Goal: Task Accomplishment & Management: Manage account settings

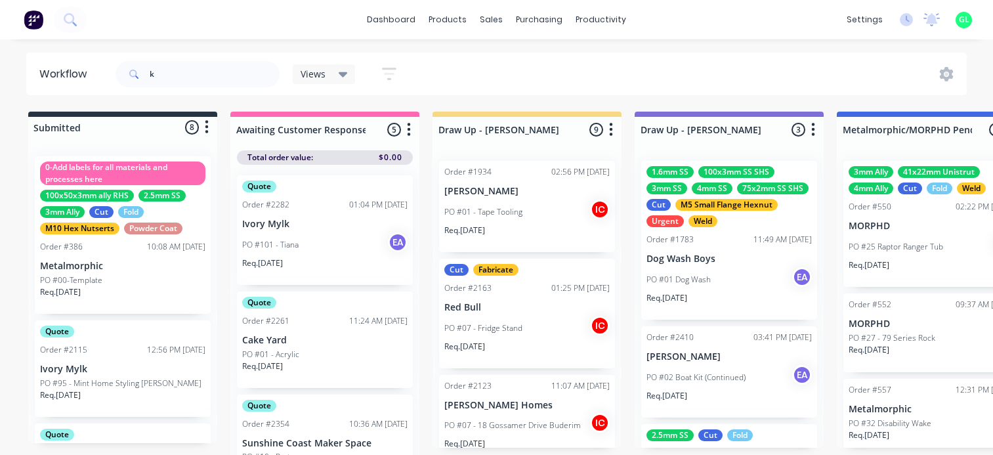
scroll to position [0, 2625]
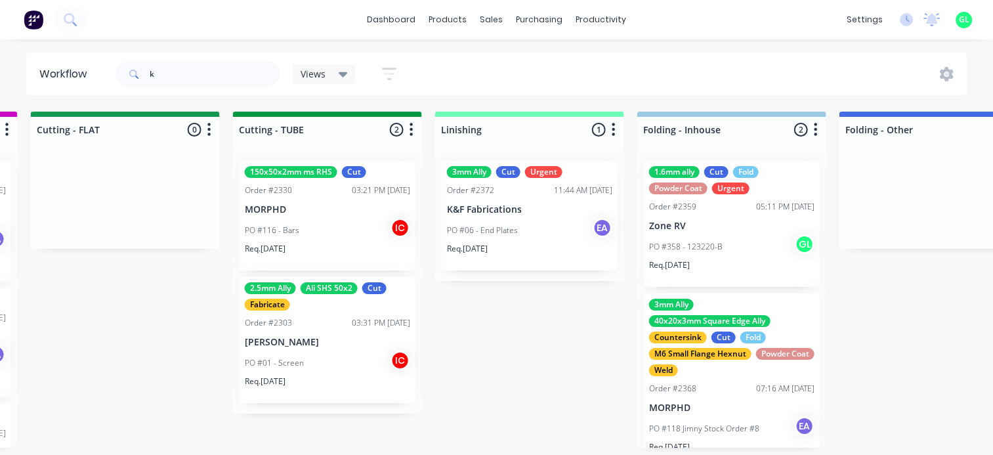
click at [182, 77] on input "k" at bounding box center [215, 74] width 130 height 26
type input "geo"
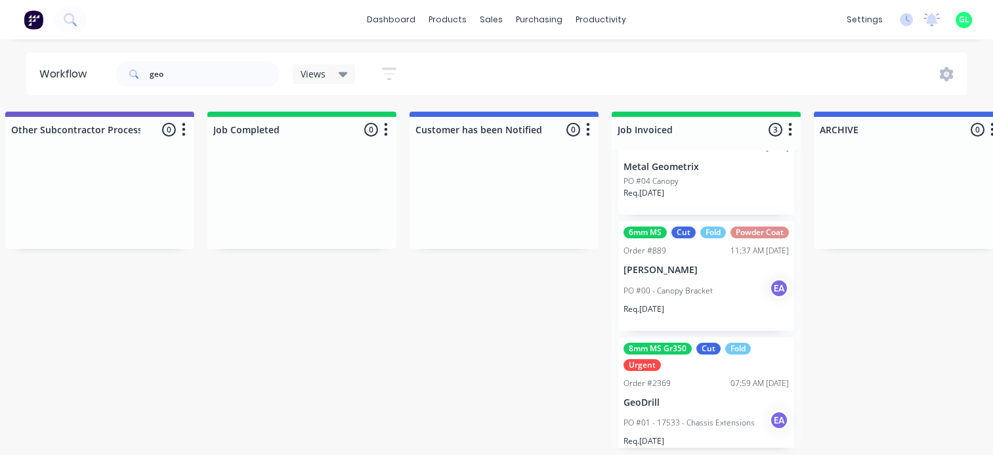
scroll to position [75, 0]
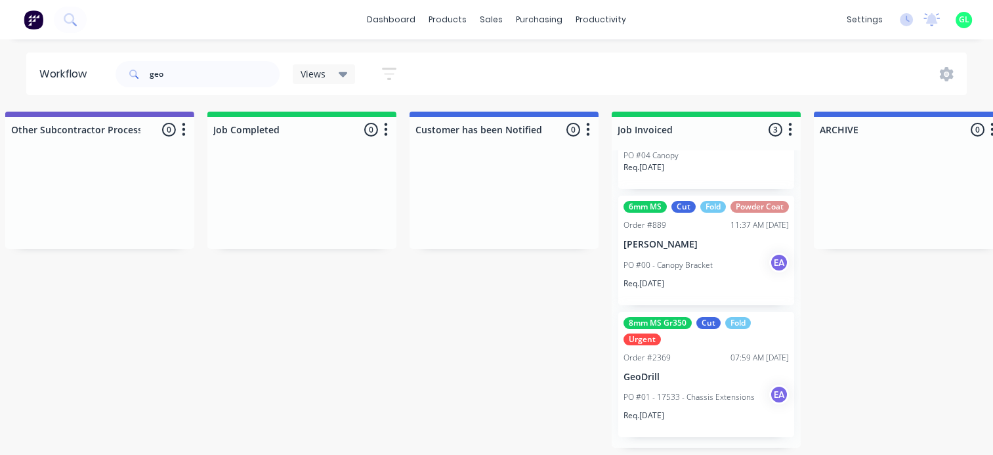
click at [675, 410] on div "PO #01 - 17533 - Chassis Extensions EA" at bounding box center [706, 397] width 165 height 25
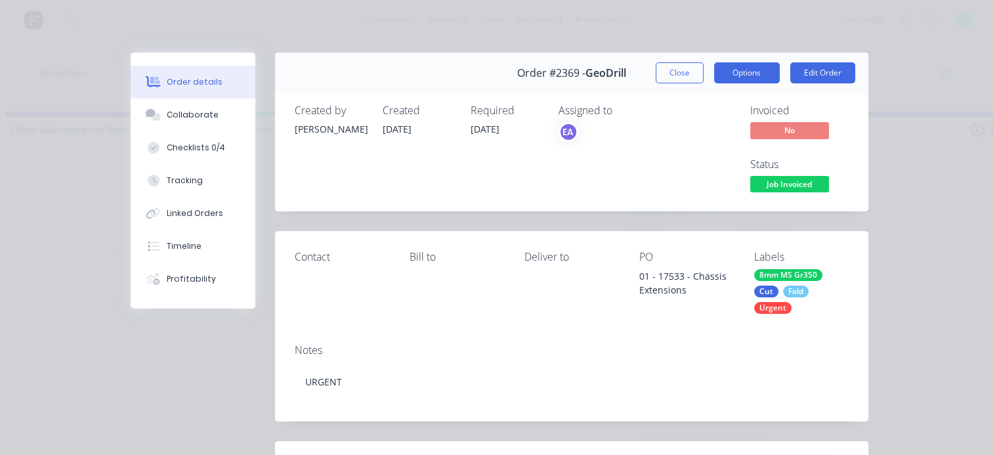
click at [725, 76] on button "Options" at bounding box center [747, 72] width 66 height 21
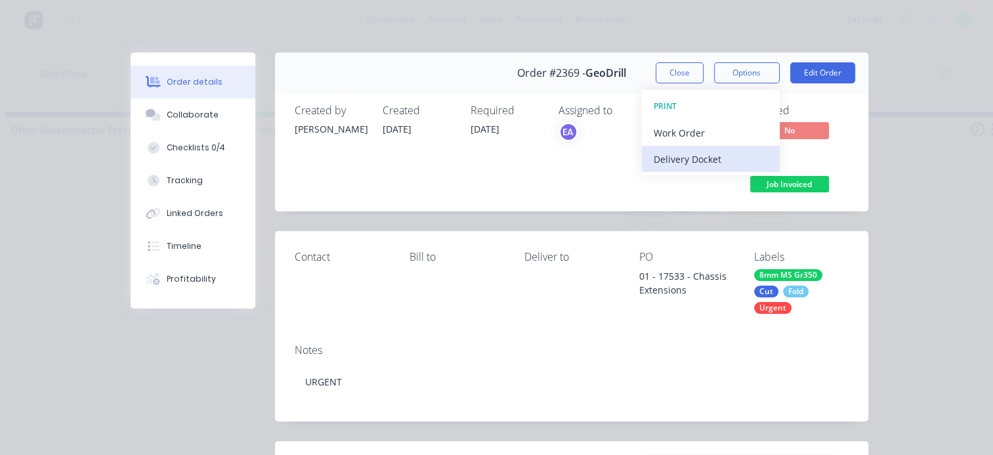
click at [706, 157] on div "Delivery Docket" at bounding box center [711, 159] width 114 height 19
click at [667, 163] on div "Standard" at bounding box center [711, 159] width 114 height 19
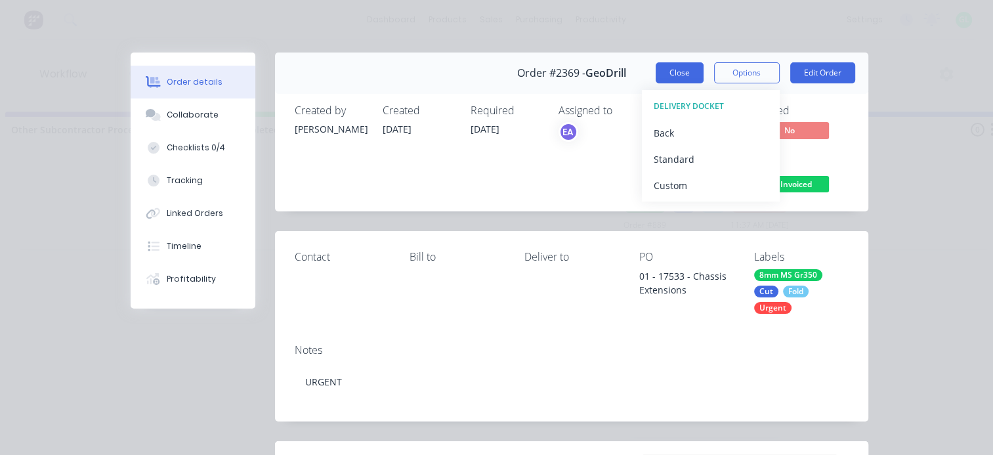
click at [658, 70] on button "Close" at bounding box center [680, 72] width 48 height 21
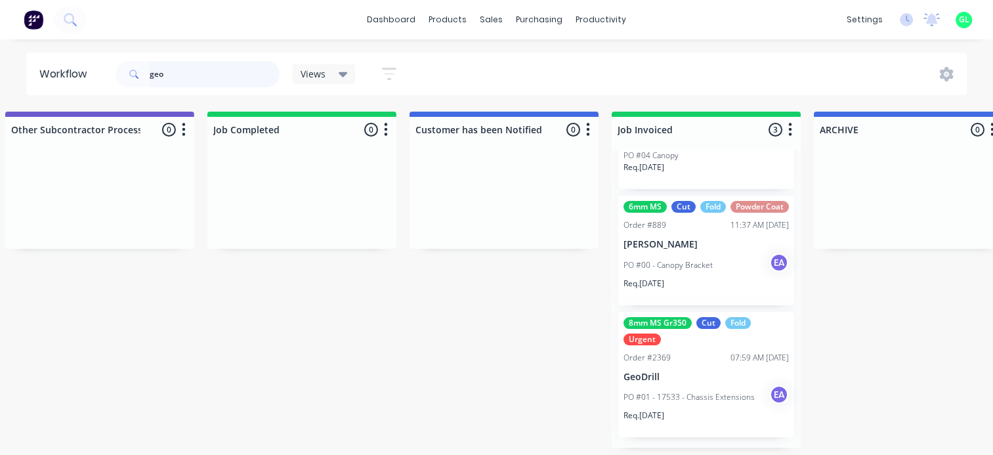
click at [152, 76] on input "geo" at bounding box center [215, 74] width 130 height 26
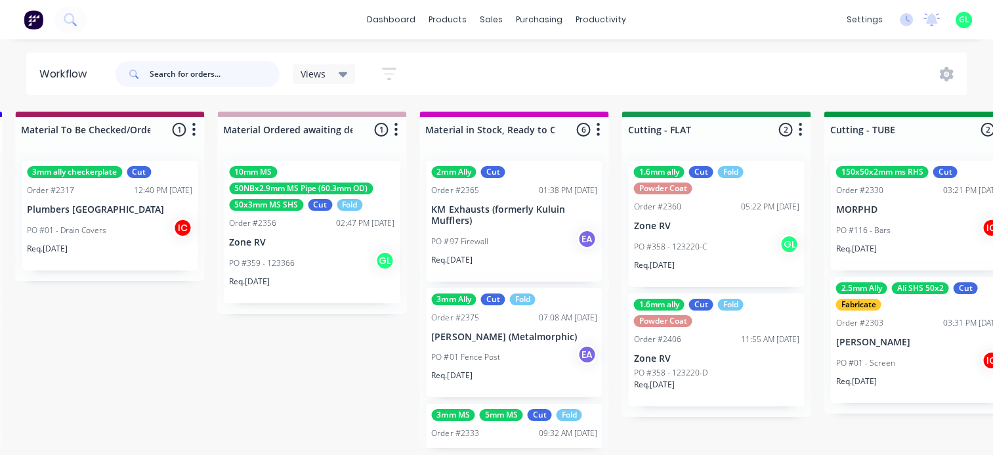
scroll to position [0, 2560]
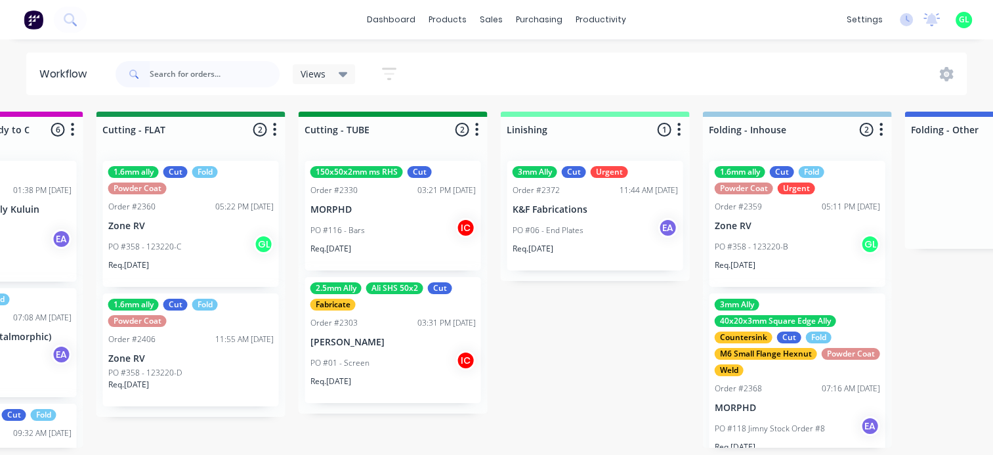
click at [538, 253] on p "Req. [DATE]" at bounding box center [533, 249] width 41 height 12
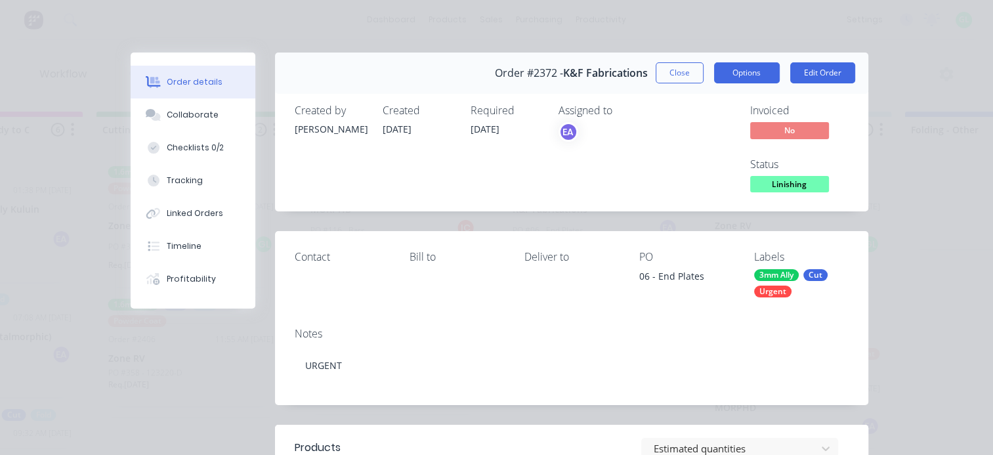
click at [744, 74] on button "Options" at bounding box center [747, 72] width 66 height 21
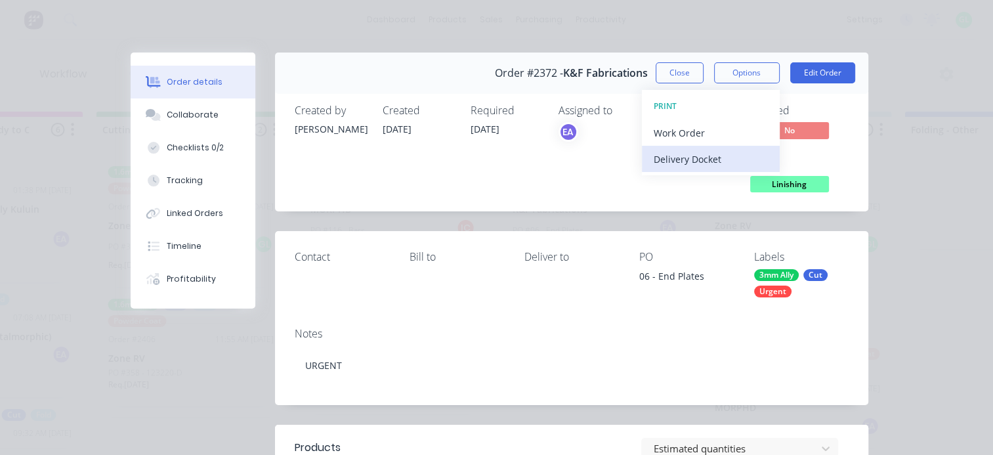
click at [689, 158] on div "Delivery Docket" at bounding box center [711, 159] width 114 height 19
click at [679, 161] on div "Standard" at bounding box center [711, 159] width 114 height 19
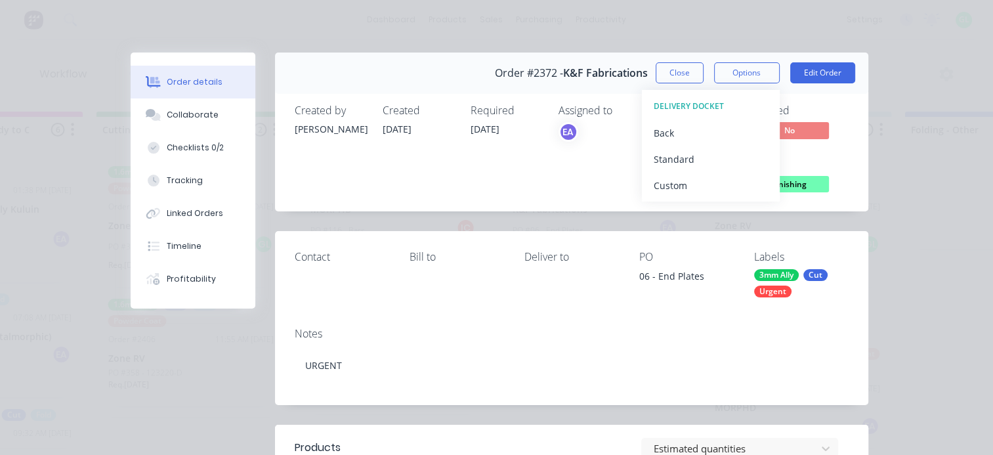
click at [803, 179] on span "Linishing" at bounding box center [789, 184] width 79 height 16
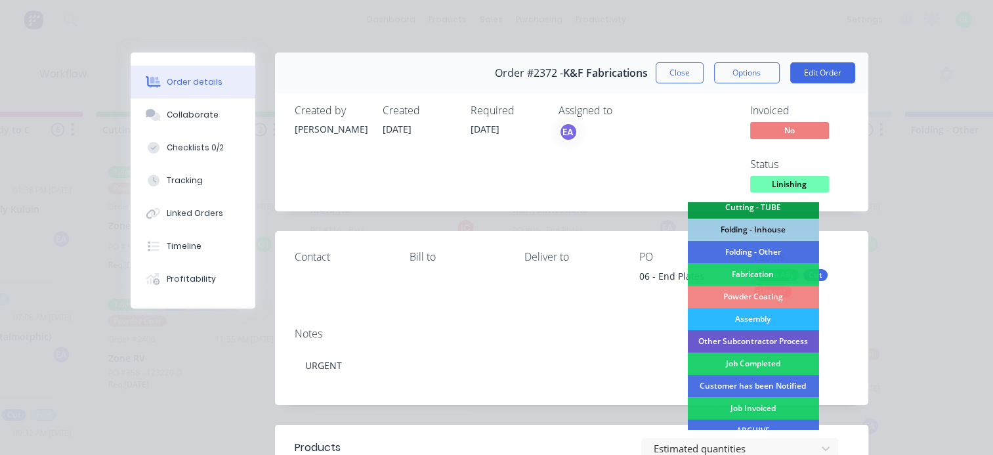
scroll to position [423, 0]
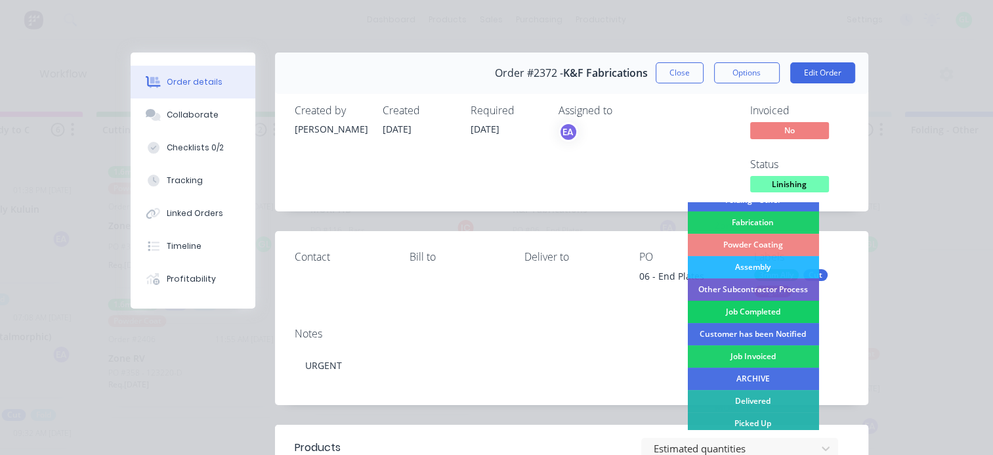
click at [754, 305] on div "Job Completed" at bounding box center [752, 312] width 131 height 22
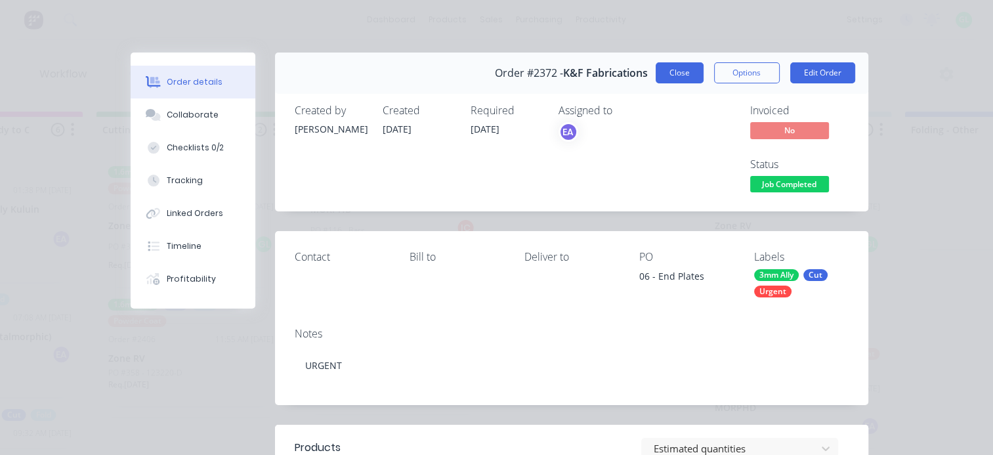
click at [663, 74] on button "Close" at bounding box center [680, 72] width 48 height 21
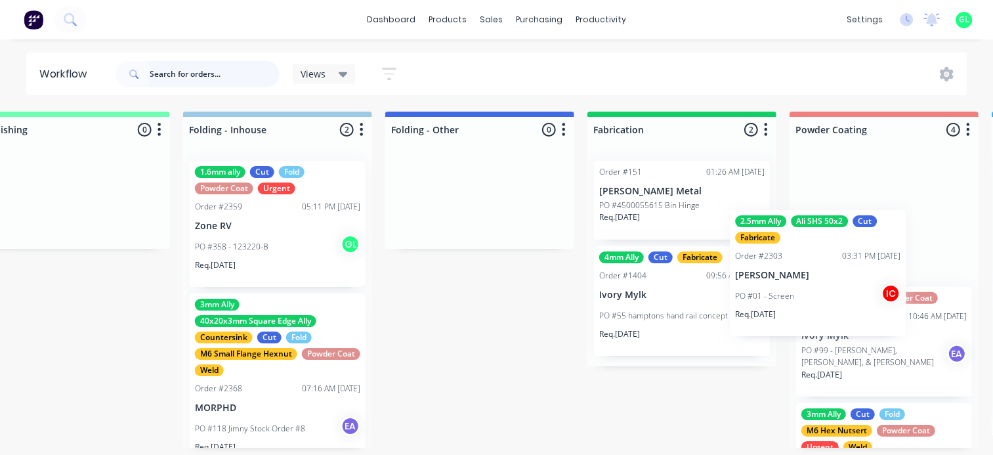
scroll to position [0, 3159]
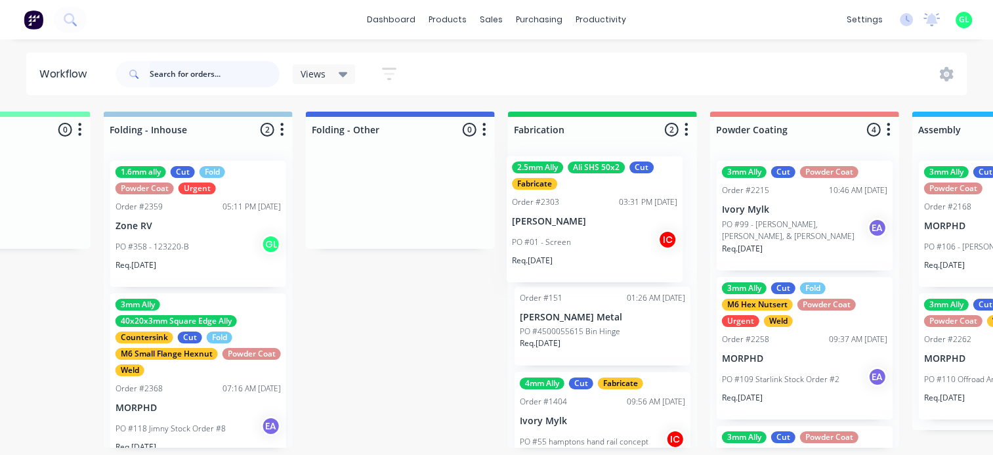
drag, startPoint x: 375, startPoint y: 353, endPoint x: 578, endPoint y: 230, distance: 236.8
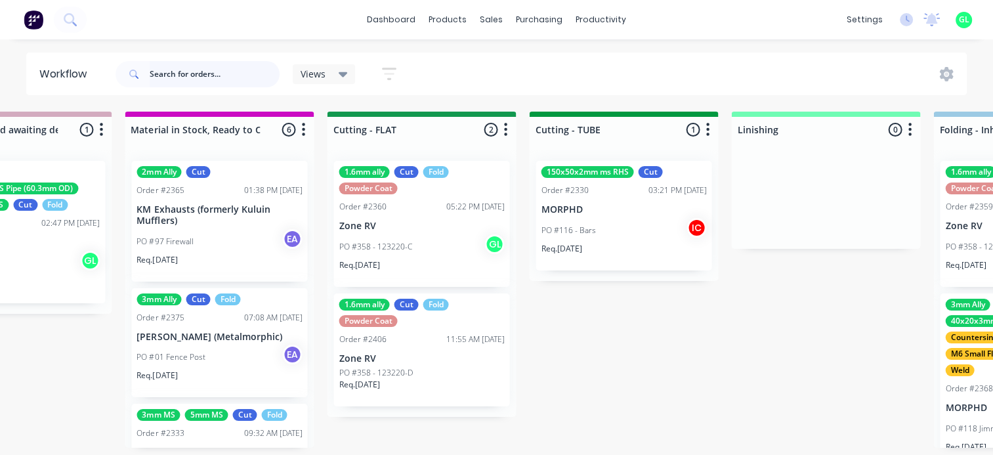
scroll to position [0, 2371]
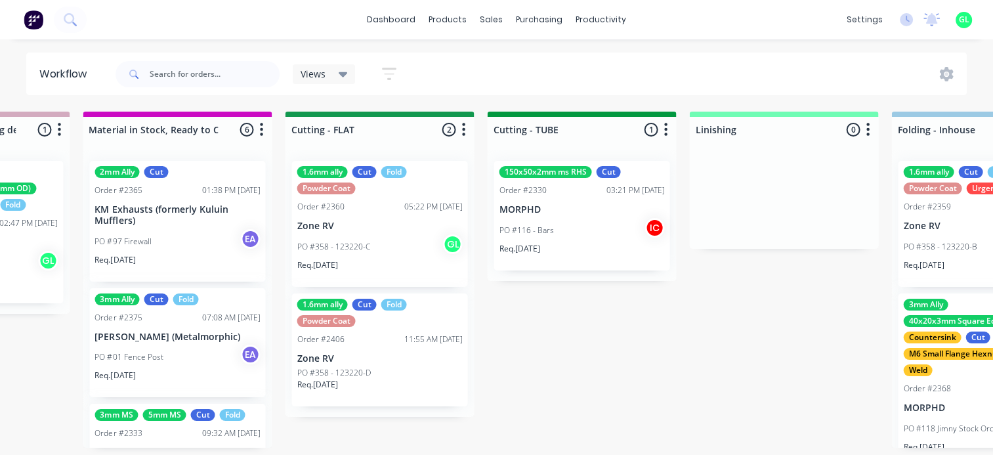
click at [402, 362] on p "Zone RV" at bounding box center [379, 358] width 165 height 11
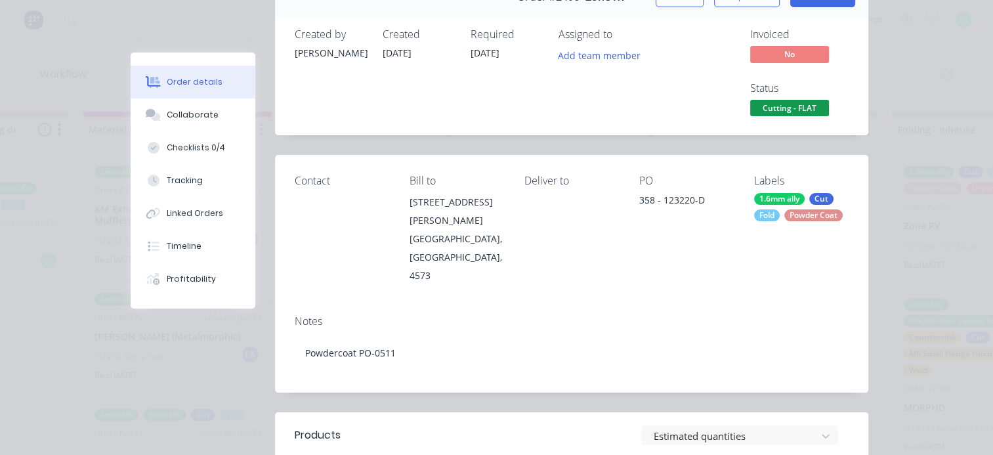
scroll to position [0, 0]
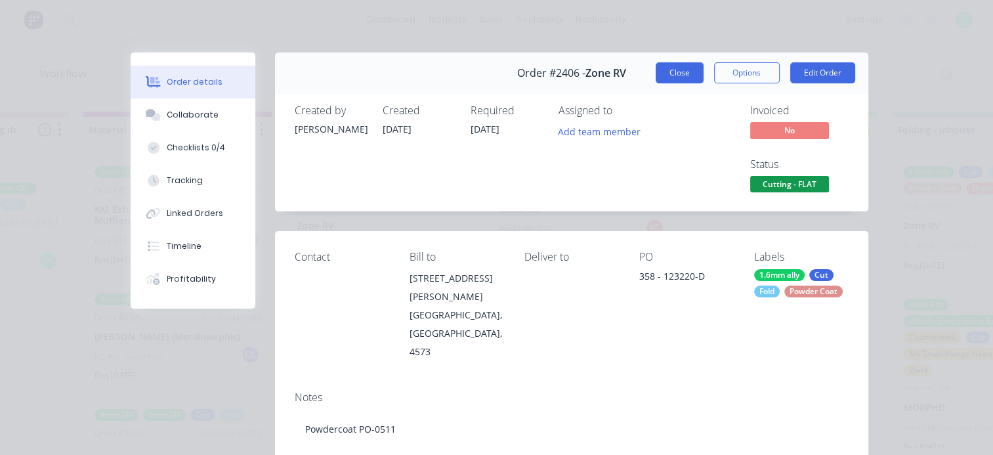
click at [686, 70] on button "Close" at bounding box center [680, 72] width 48 height 21
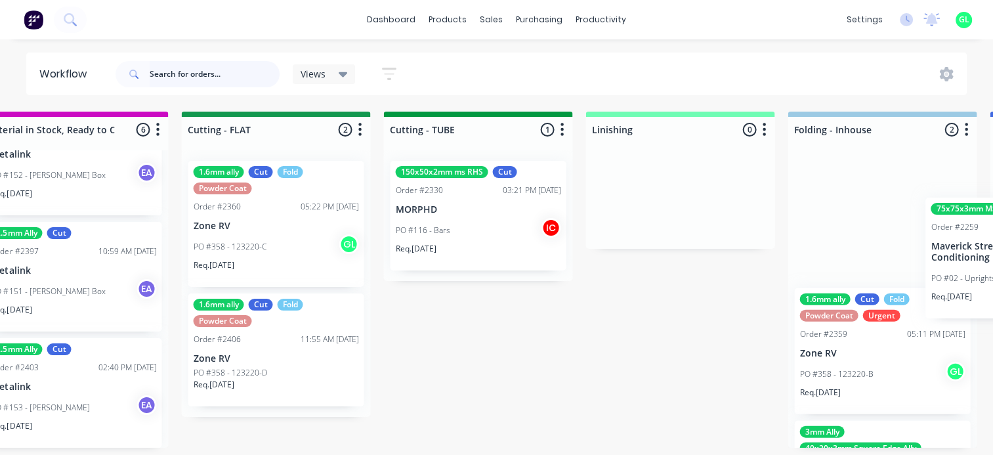
scroll to position [0, 2583]
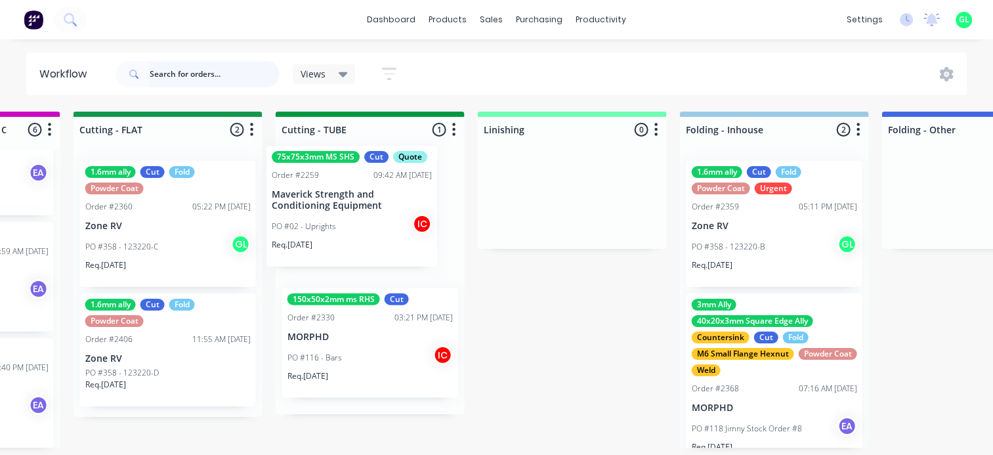
drag, startPoint x: 213, startPoint y: 244, endPoint x: 347, endPoint y: 228, distance: 134.1
click at [347, 228] on div "Submitted 17 Status colour #273444 hex #273444 Save Cancel Summaries Total orde…" at bounding box center [119, 287] width 5425 height 350
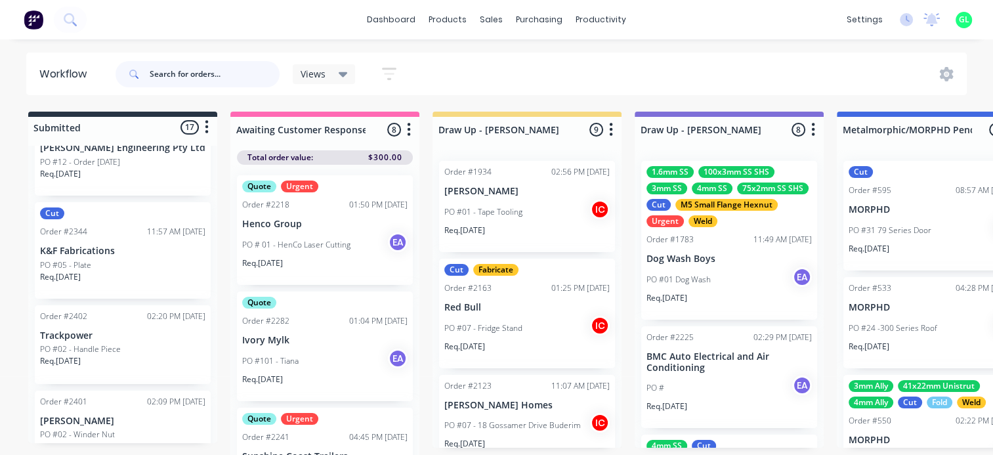
scroll to position [1181, 0]
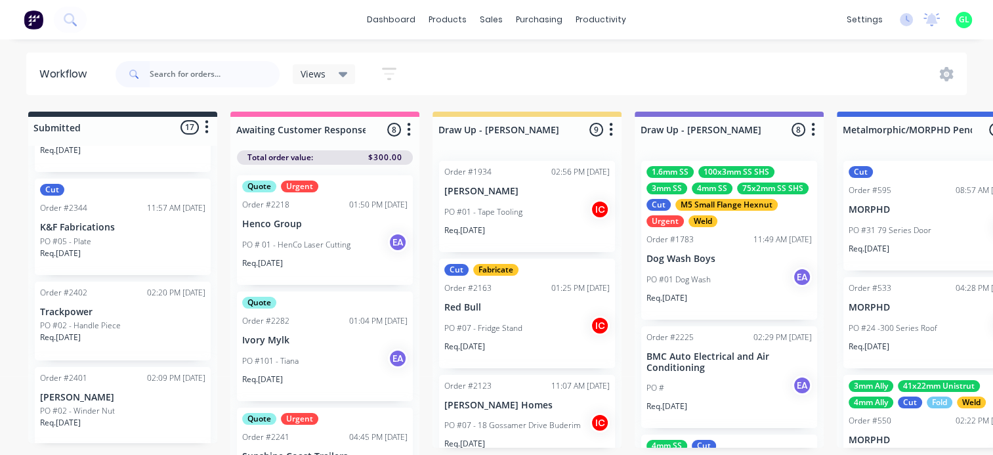
click at [121, 260] on div "Req. [DATE]" at bounding box center [122, 258] width 165 height 22
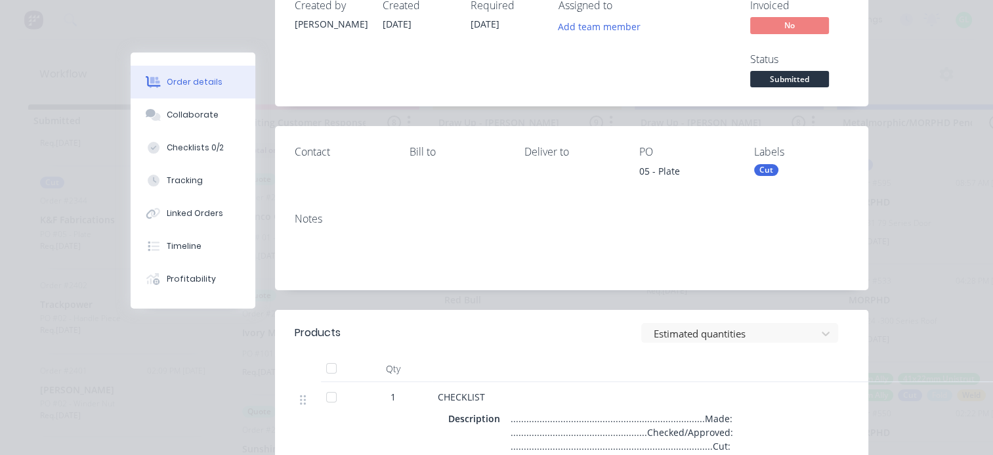
scroll to position [0, 0]
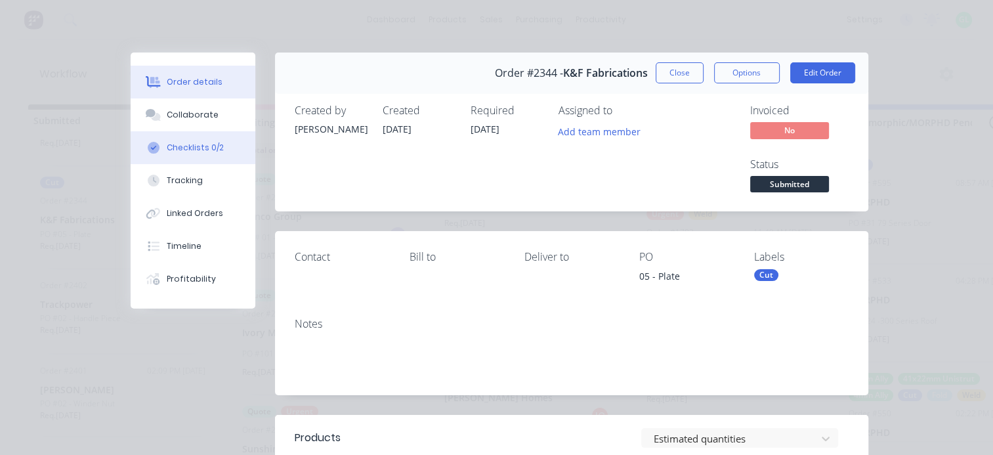
click at [180, 150] on div "Checklists 0/2" at bounding box center [195, 148] width 57 height 12
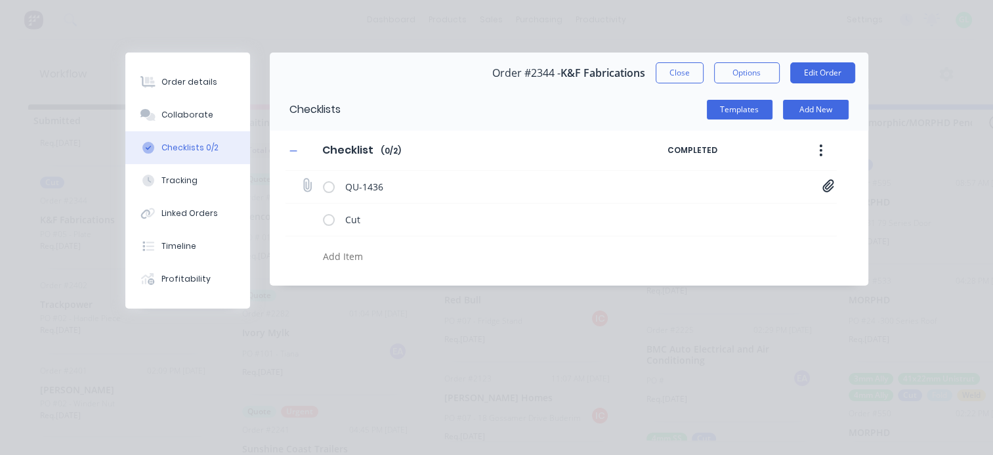
click at [833, 186] on icon at bounding box center [827, 185] width 11 height 12
click at [677, 212] on link "Quote QU1436.pdf" at bounding box center [723, 214] width 153 height 14
click at [671, 74] on button "Close" at bounding box center [680, 72] width 48 height 21
type textarea "x"
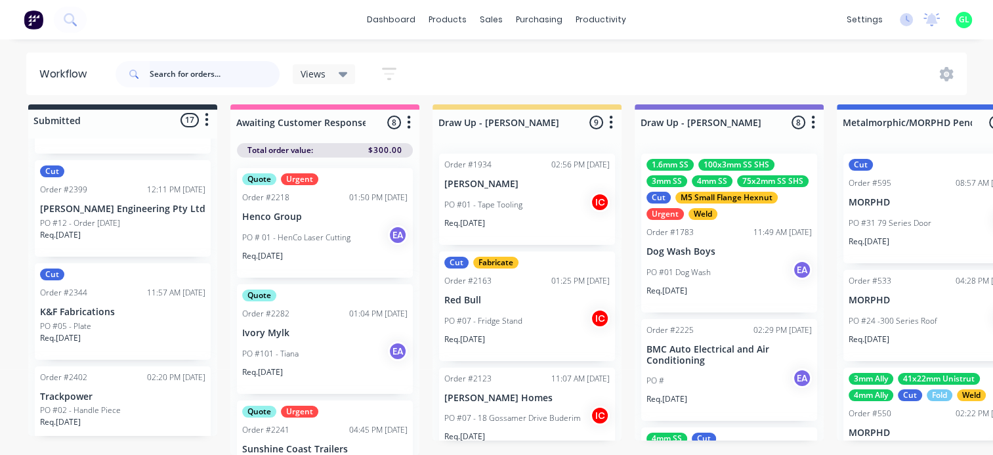
scroll to position [985, 0]
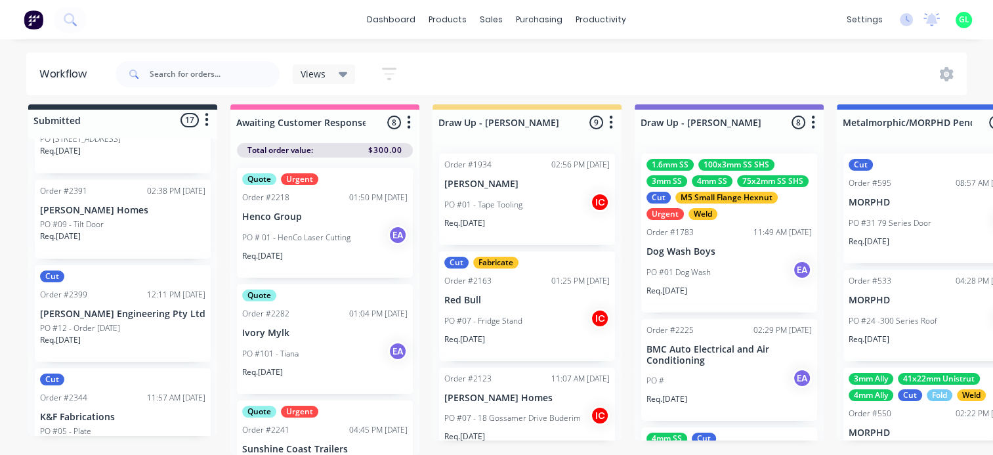
click at [137, 322] on div "PO #12 - Order [DATE]" at bounding box center [122, 328] width 165 height 12
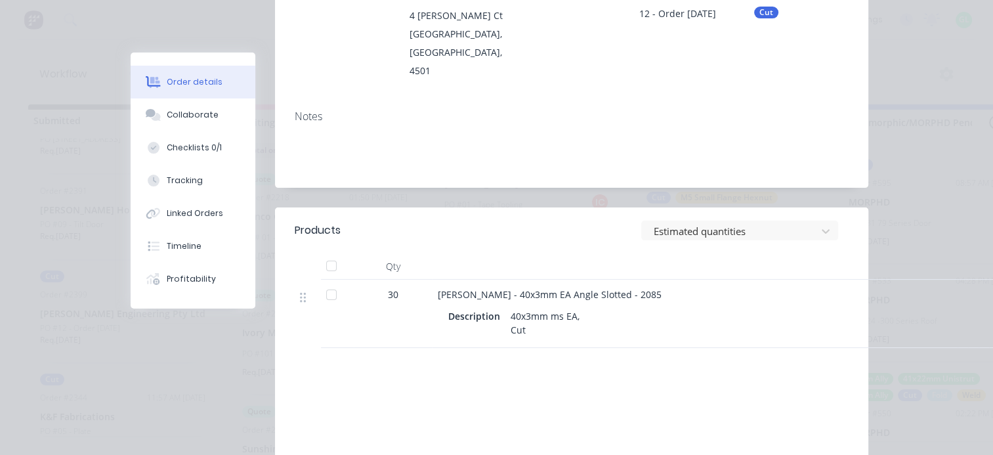
scroll to position [0, 0]
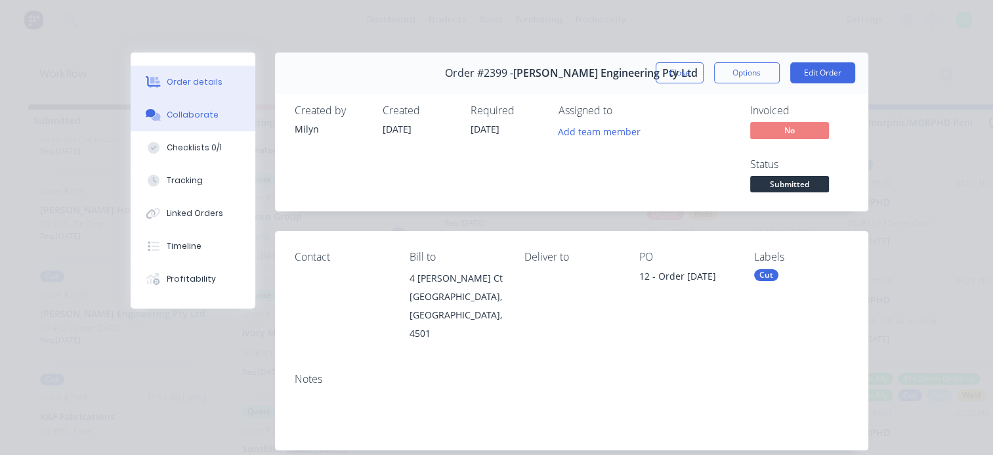
click at [186, 121] on button "Collaborate" at bounding box center [193, 114] width 125 height 33
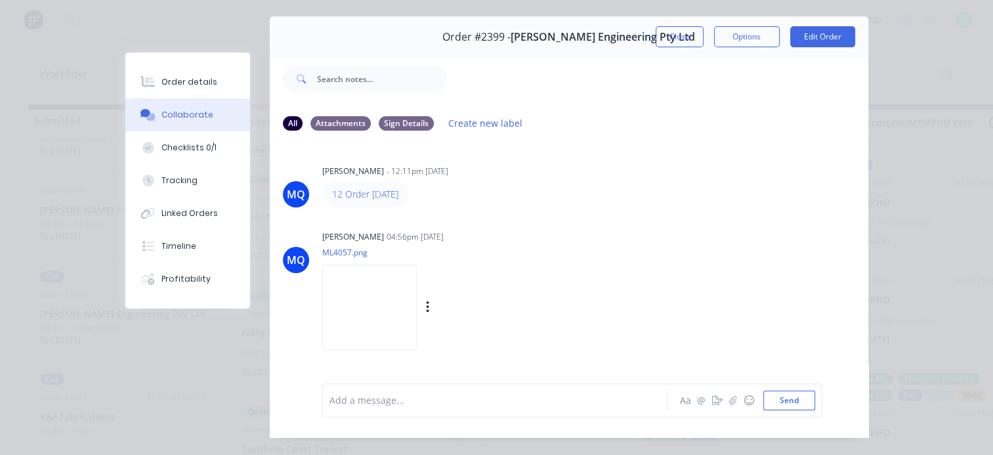
scroll to position [68, 0]
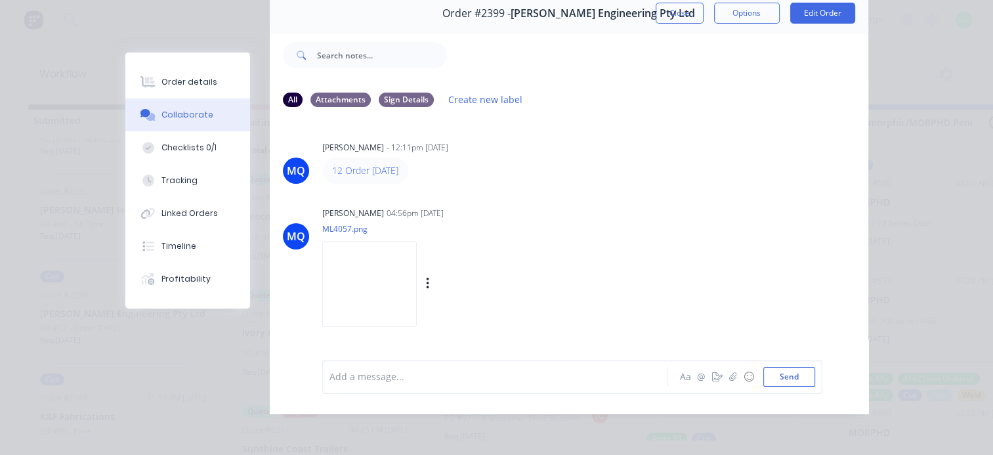
click at [385, 272] on img at bounding box center [369, 284] width 95 height 86
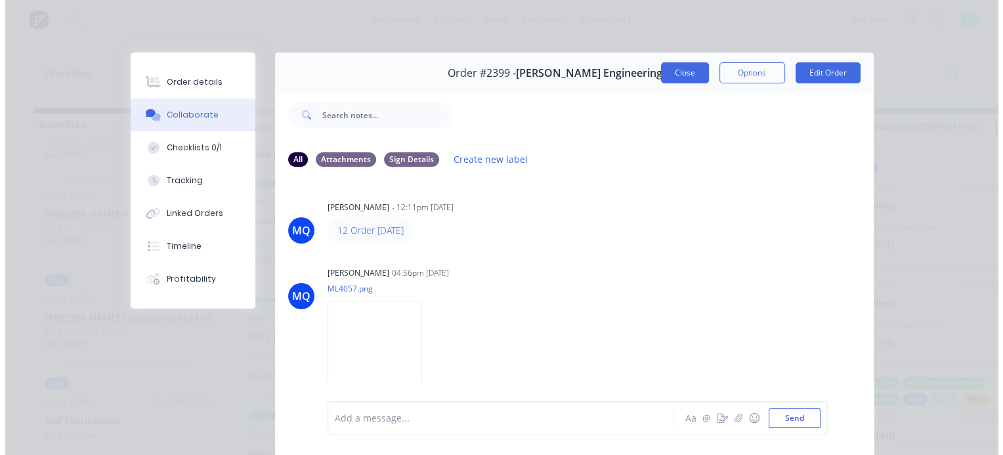
scroll to position [0, 0]
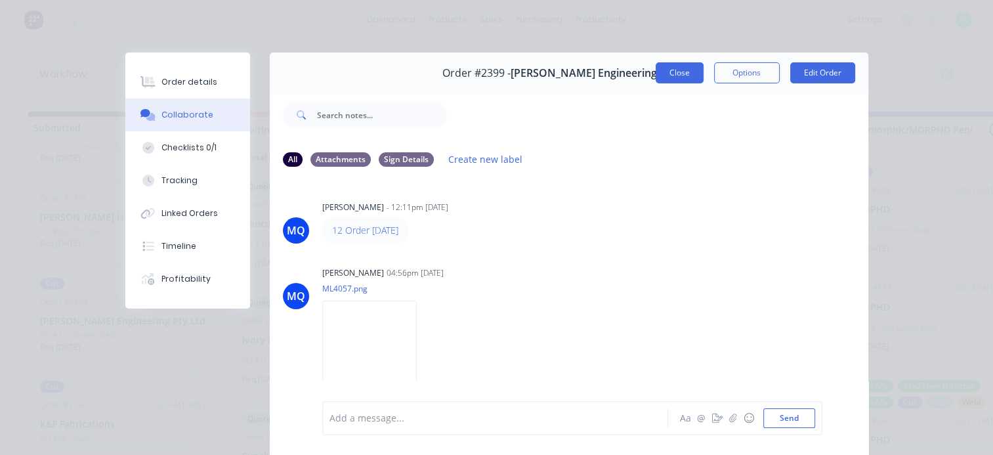
click at [681, 74] on button "Close" at bounding box center [680, 72] width 48 height 21
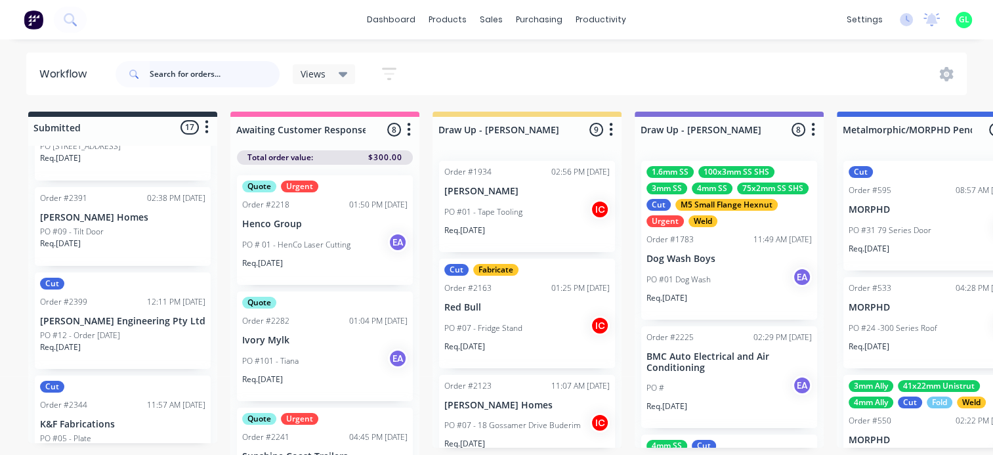
click at [181, 73] on input "text" at bounding box center [215, 74] width 130 height 26
type input "dali"
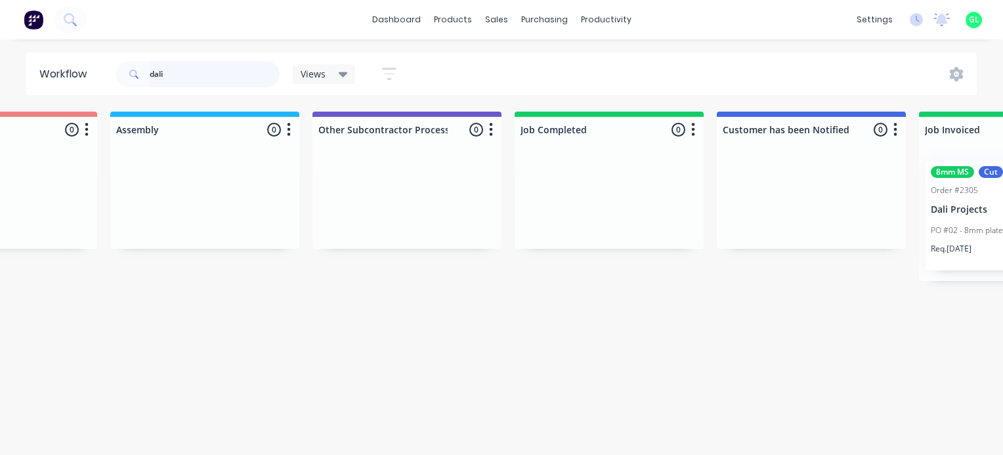
scroll to position [0, 4463]
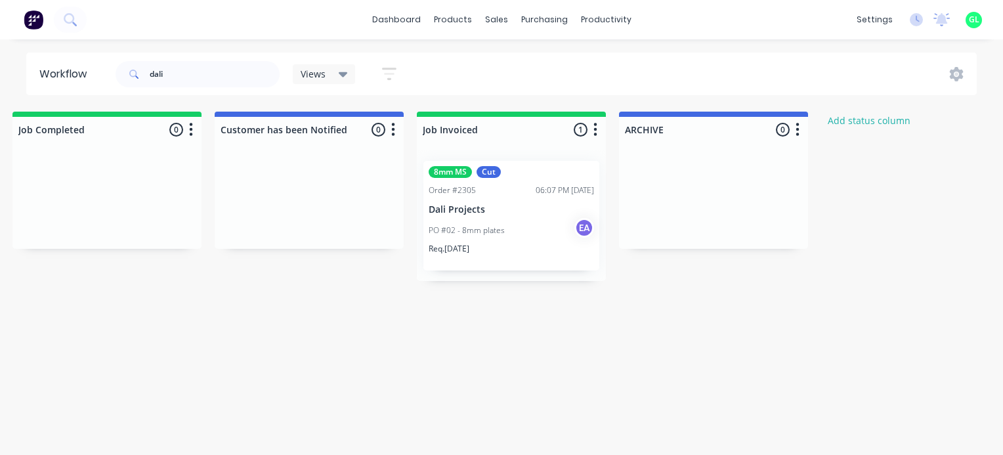
click at [473, 234] on p "PO #02 - 8mm plates" at bounding box center [467, 230] width 76 height 12
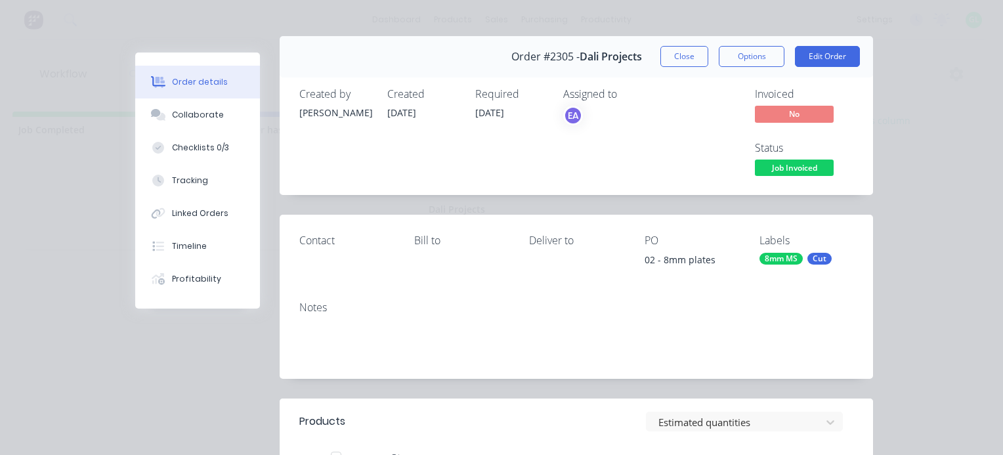
scroll to position [0, 0]
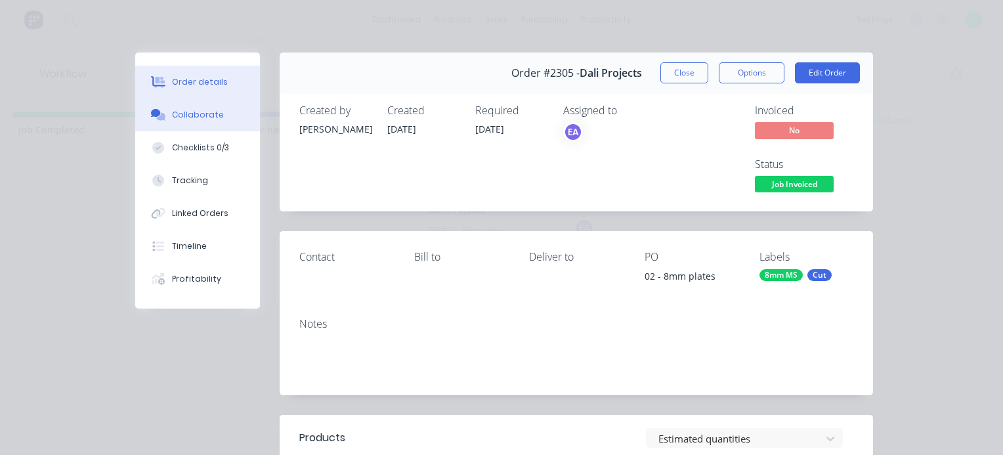
click at [202, 118] on div "Collaborate" at bounding box center [198, 115] width 52 height 12
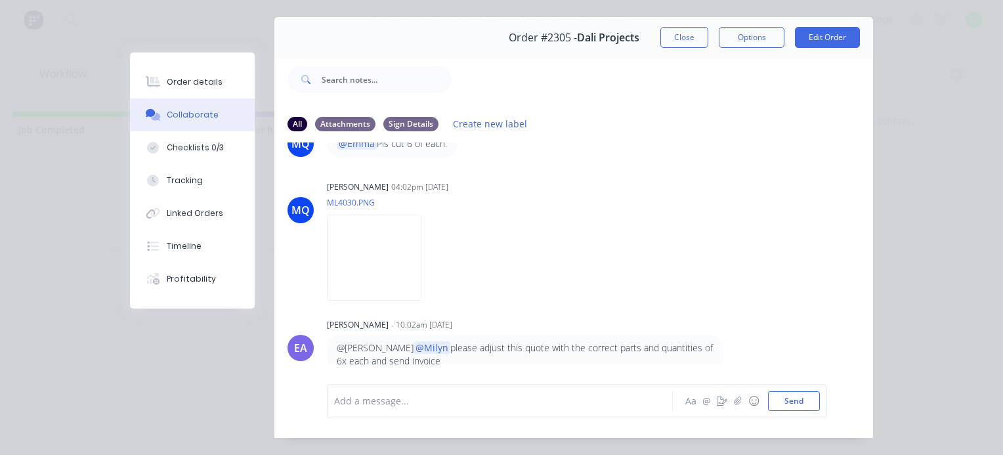
scroll to position [68, 0]
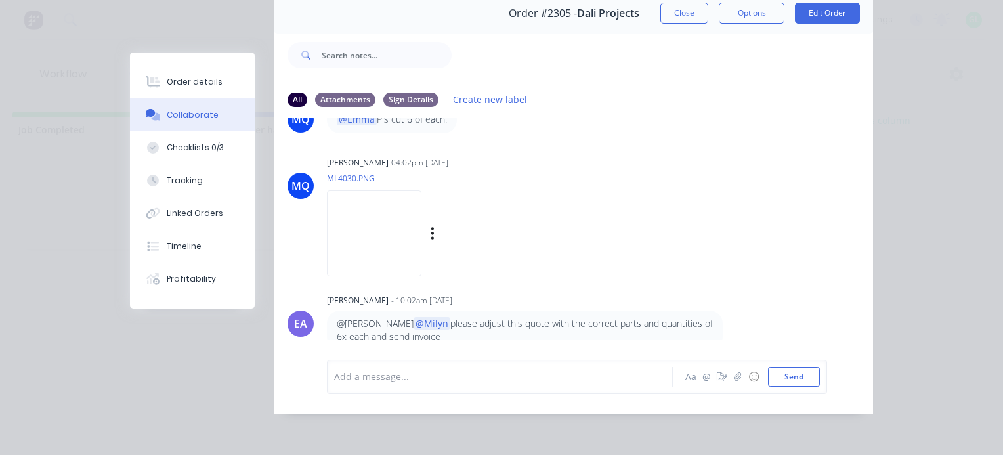
click at [391, 230] on img at bounding box center [374, 233] width 95 height 86
click at [197, 143] on div "Checklists 0/3" at bounding box center [195, 148] width 57 height 12
type textarea "x"
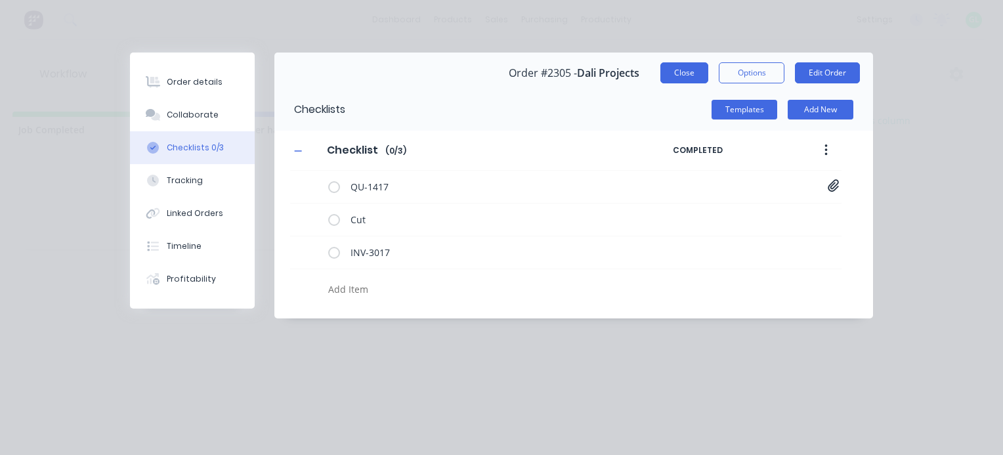
click at [696, 65] on button "Close" at bounding box center [684, 72] width 48 height 21
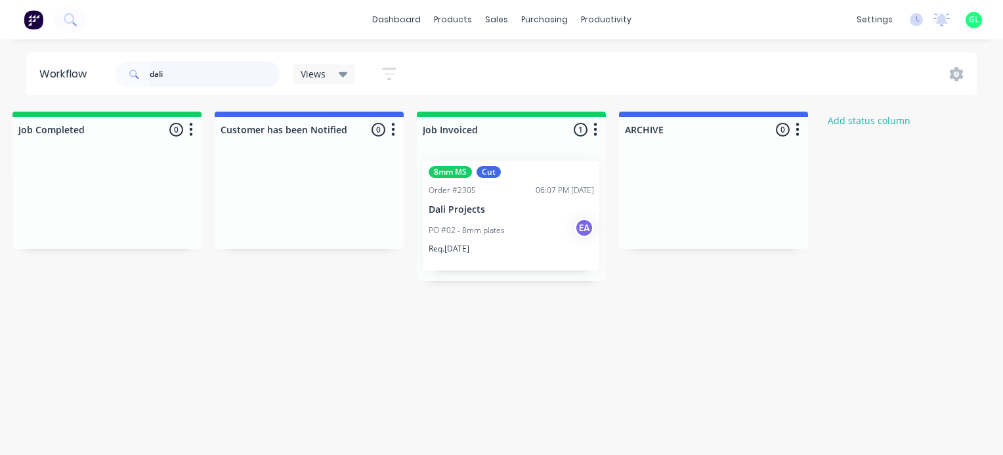
click at [159, 73] on input "dali" at bounding box center [215, 74] width 130 height 26
type input "zone"
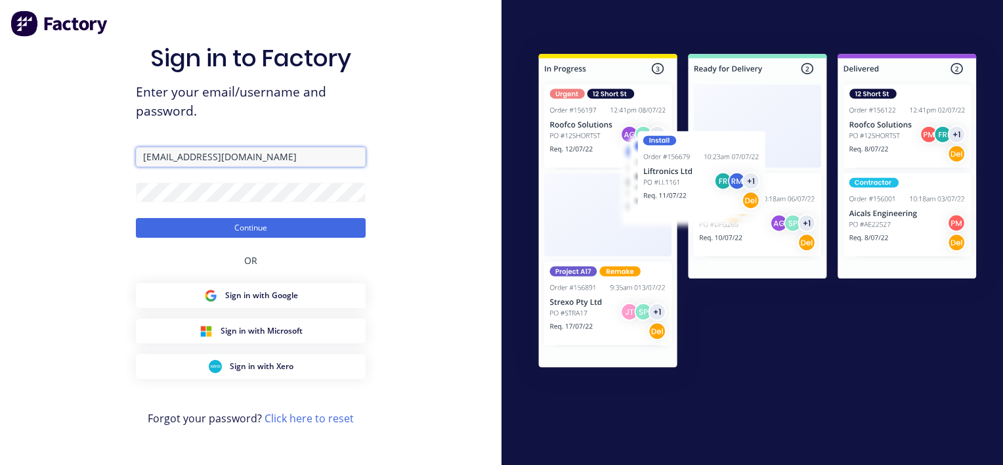
click at [191, 153] on input "[EMAIL_ADDRESS][DOMAIN_NAME]" at bounding box center [251, 157] width 230 height 20
type input "[PERSON_NAME][EMAIL_ADDRESS][DOMAIN_NAME]"
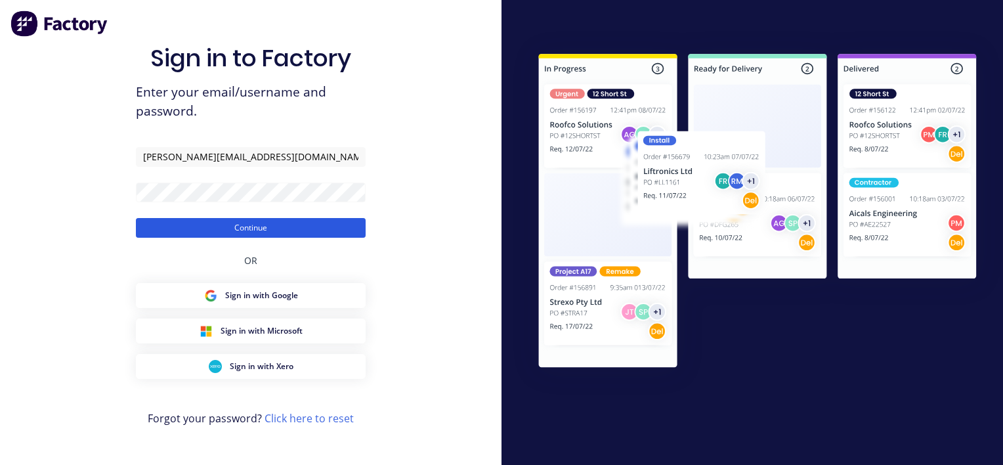
click at [257, 224] on button "Continue" at bounding box center [251, 228] width 230 height 20
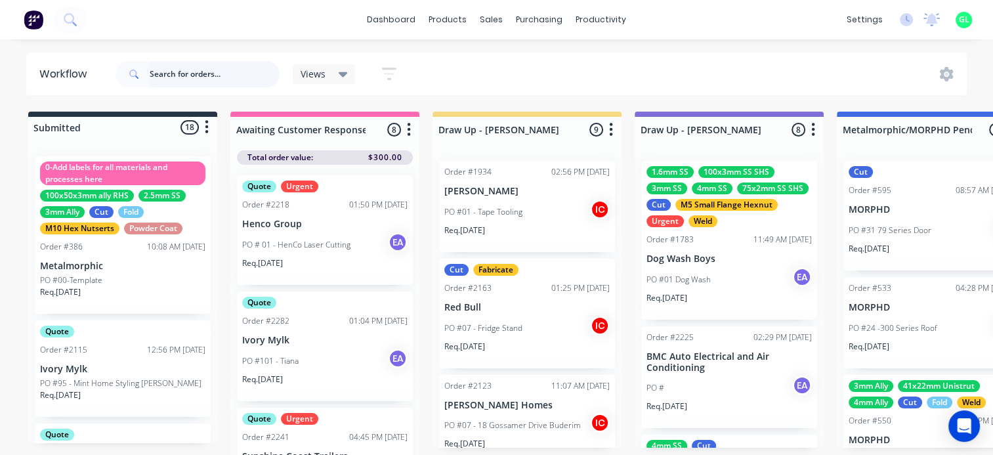
click at [172, 74] on input "text" at bounding box center [215, 74] width 130 height 26
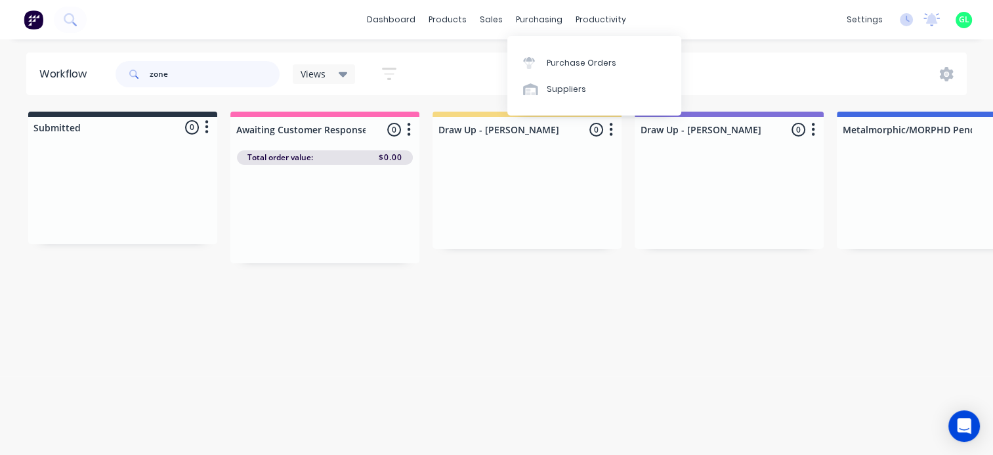
type input "zone"
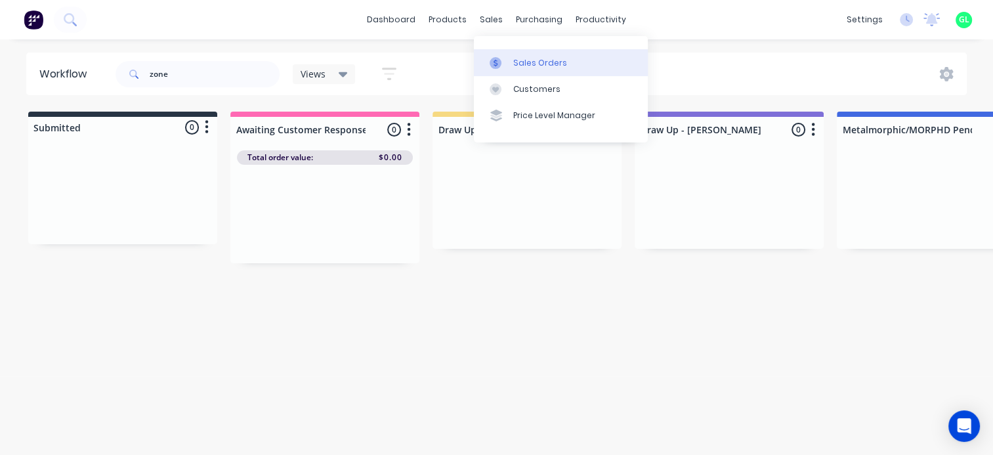
click at [528, 62] on div "Sales Orders" at bounding box center [540, 63] width 54 height 12
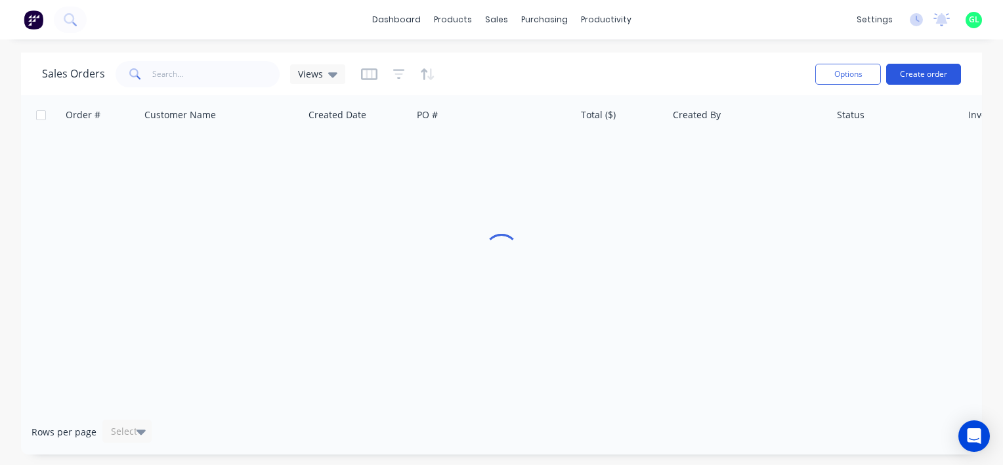
click at [942, 77] on button "Create order" at bounding box center [923, 74] width 75 height 21
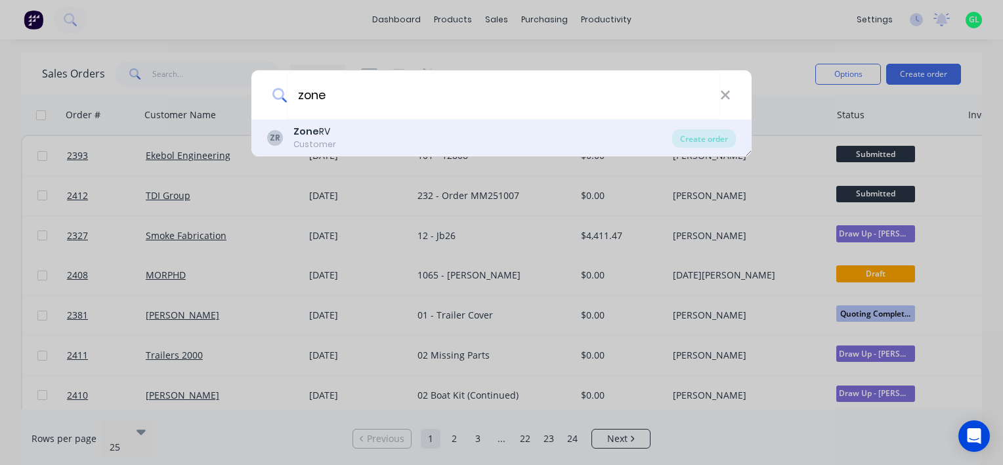
type input "zone"
click at [343, 135] on div "ZR Zone RV Customer" at bounding box center [469, 138] width 405 height 26
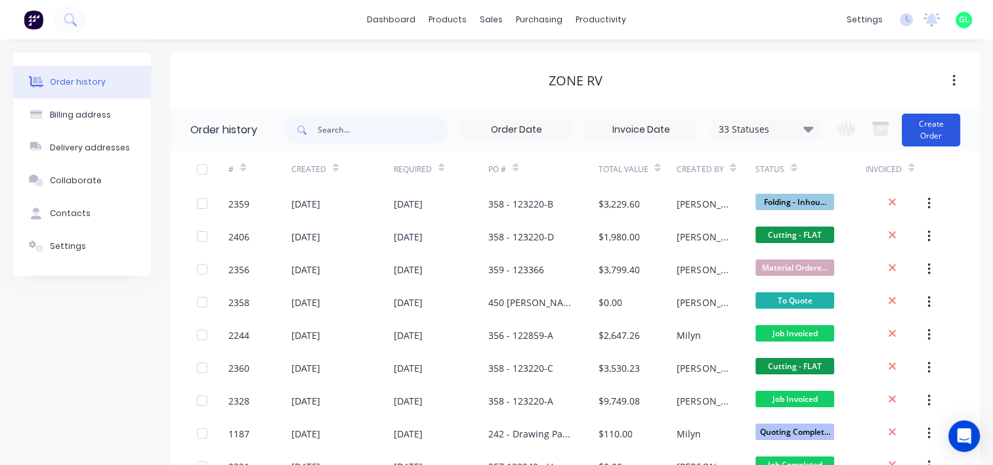
click at [934, 117] on button "Create Order" at bounding box center [931, 130] width 58 height 33
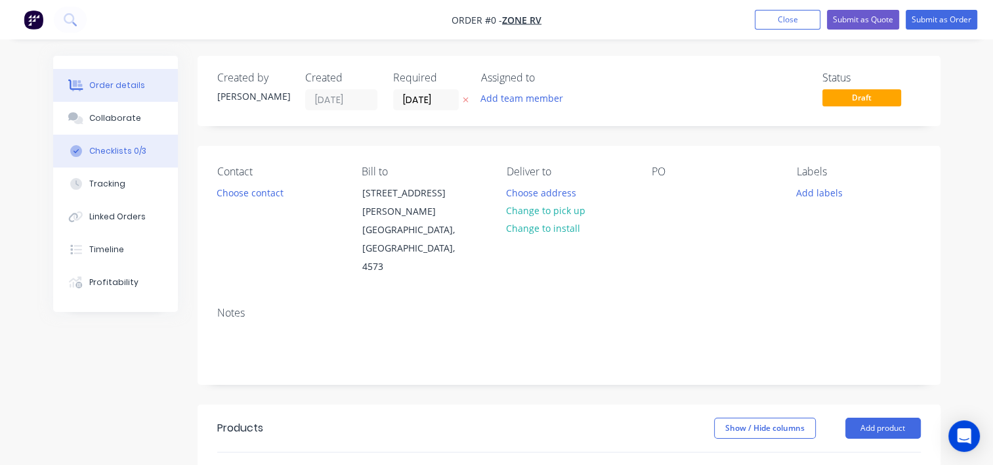
click at [98, 148] on div "Checklists 0/3" at bounding box center [117, 151] width 57 height 12
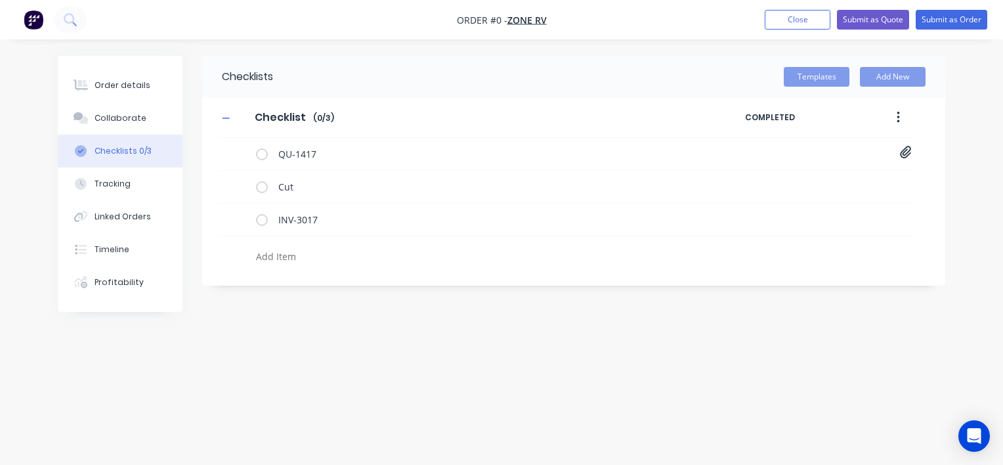
click at [900, 119] on button "button" at bounding box center [898, 118] width 31 height 24
click at [805, 175] on div "Delete" at bounding box center [851, 178] width 101 height 19
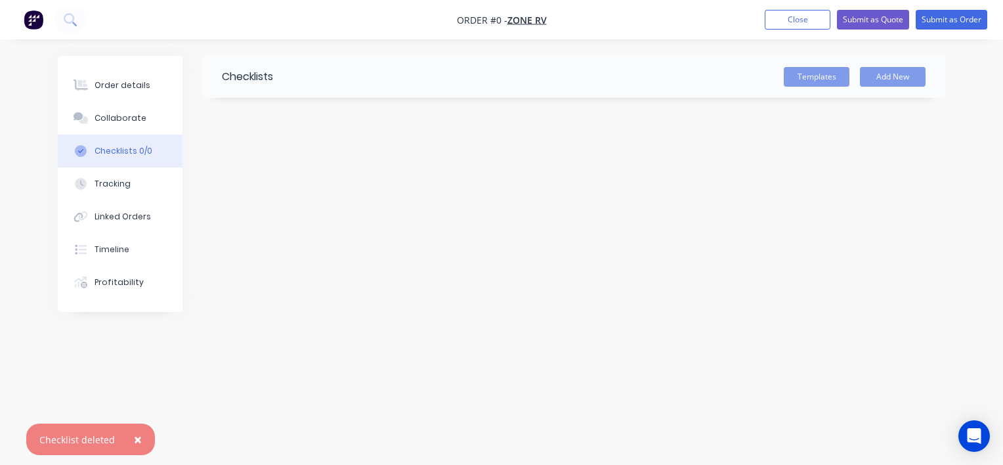
click at [495, 190] on div "Checklists Templates Add New" at bounding box center [501, 207] width 887 height 303
click at [133, 89] on div "Order details" at bounding box center [123, 85] width 56 height 12
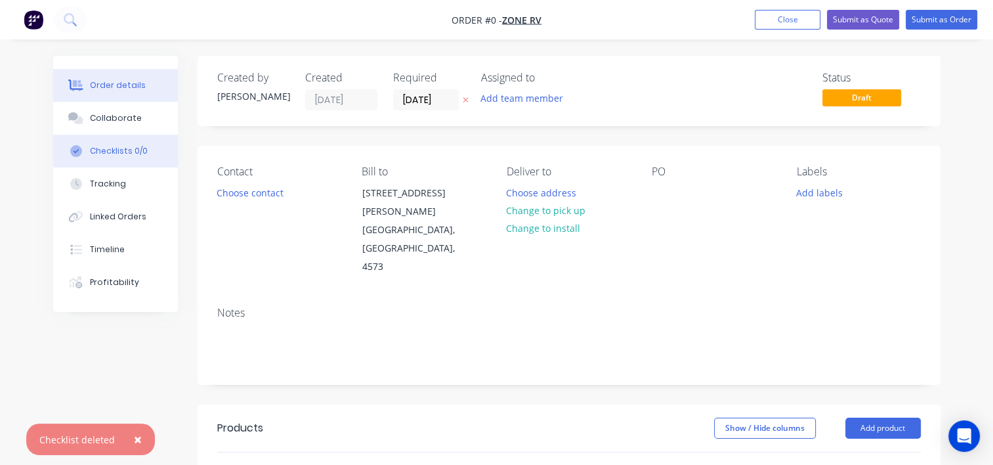
click at [119, 148] on div "Checklists 0/0" at bounding box center [118, 151] width 58 height 12
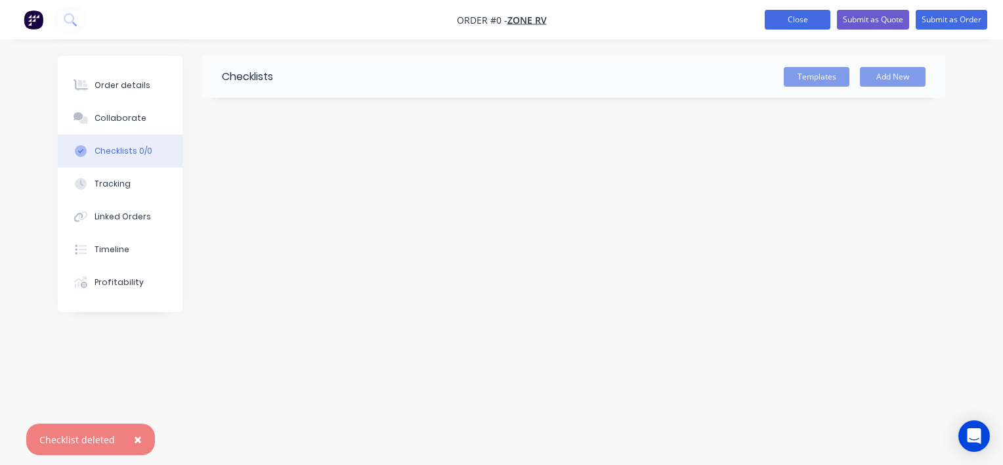
click at [800, 22] on button "Close" at bounding box center [798, 20] width 66 height 20
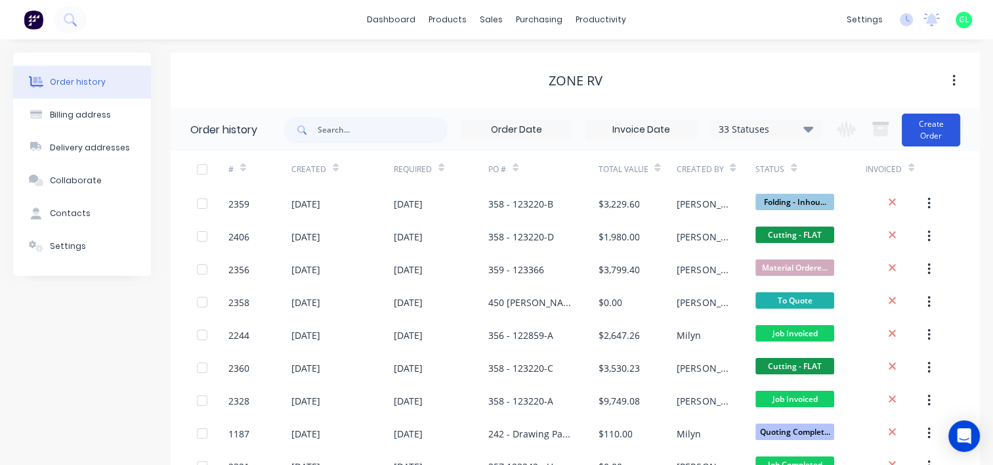
click at [941, 133] on button "Create Order" at bounding box center [931, 130] width 58 height 33
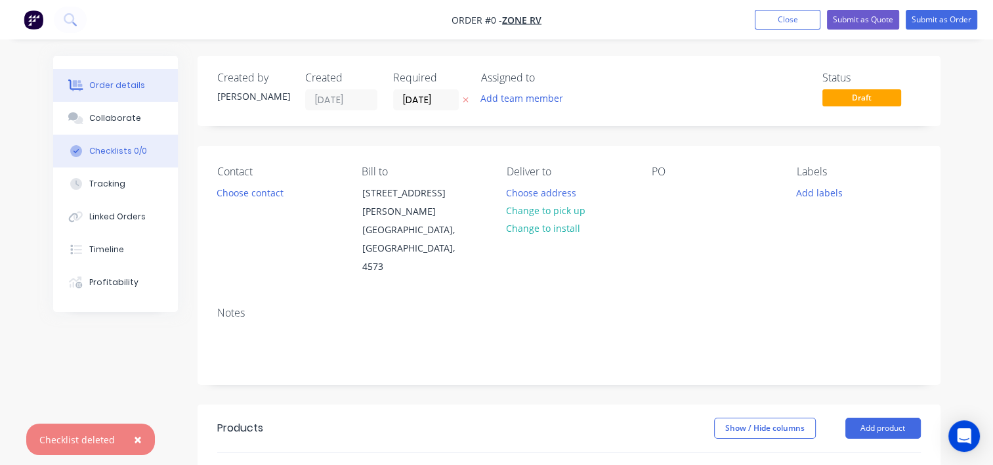
click at [125, 157] on button "Checklists 0/0" at bounding box center [115, 151] width 125 height 33
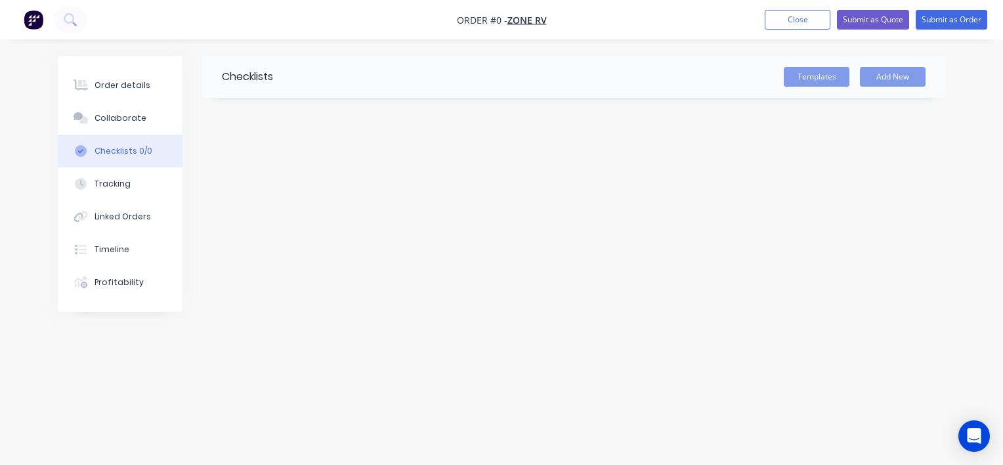
drag, startPoint x: 754, startPoint y: 21, endPoint x: 763, endPoint y: 20, distance: 9.9
click at [754, 20] on ul "Add product Close Submit as Quote Submit as Order" at bounding box center [876, 20] width 254 height 20
click at [780, 20] on button "Close" at bounding box center [798, 20] width 66 height 20
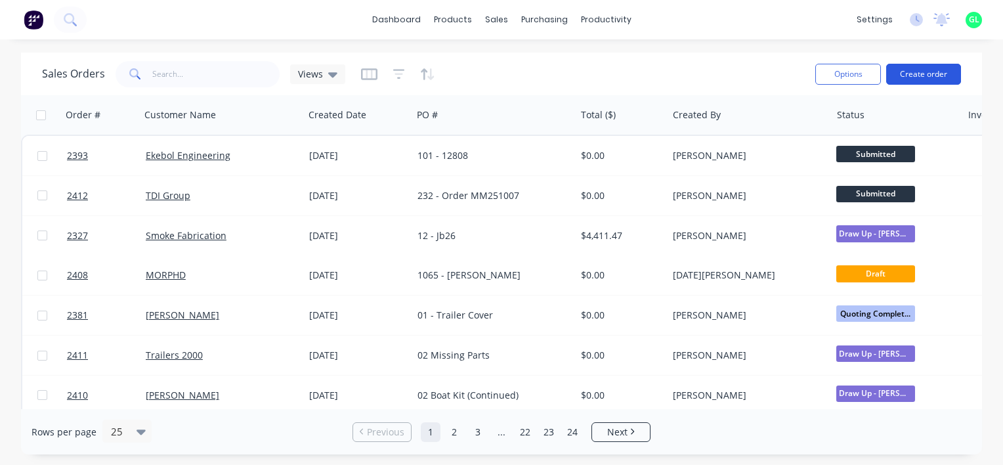
click at [929, 71] on button "Create order" at bounding box center [923, 74] width 75 height 21
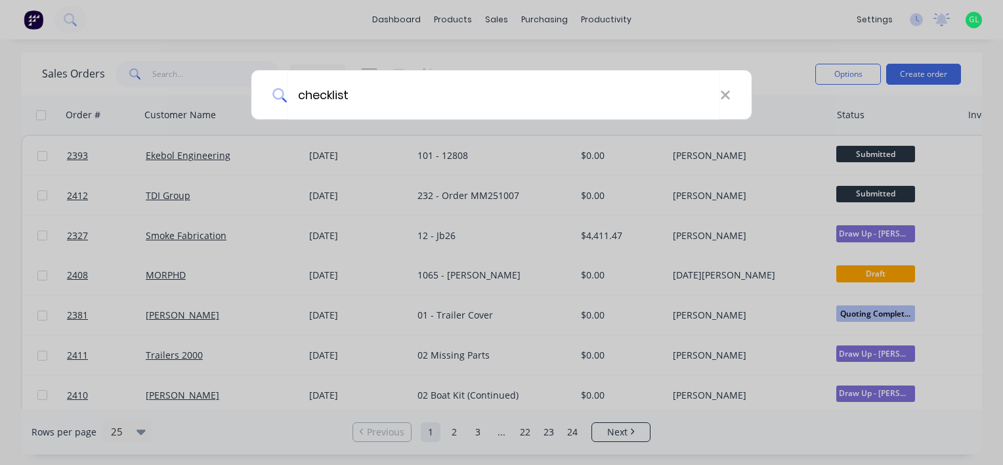
type input "checklist"
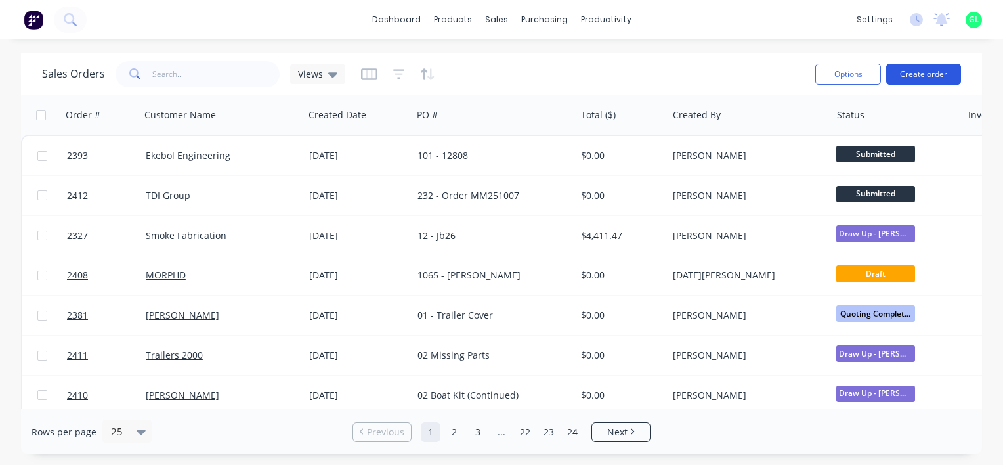
click at [925, 74] on button "Create order" at bounding box center [923, 74] width 75 height 21
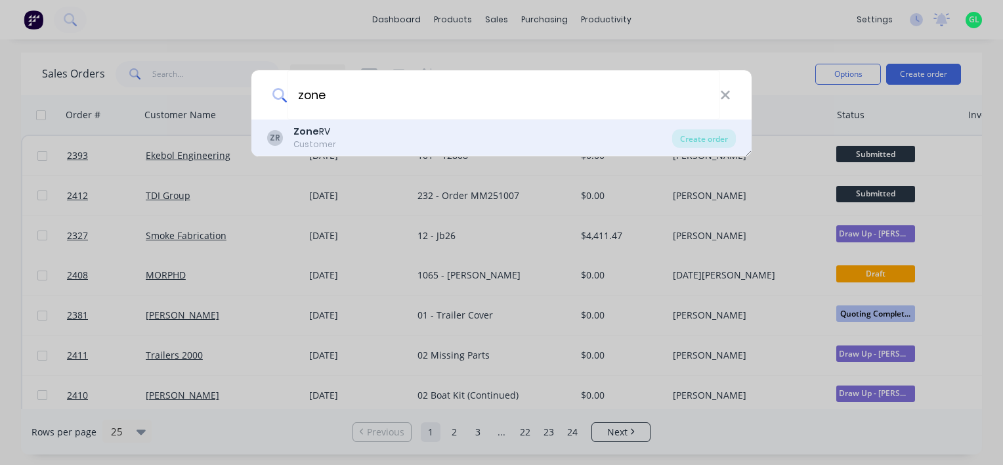
type input "zone"
click at [335, 133] on div "ZR Zone RV Customer" at bounding box center [469, 138] width 405 height 26
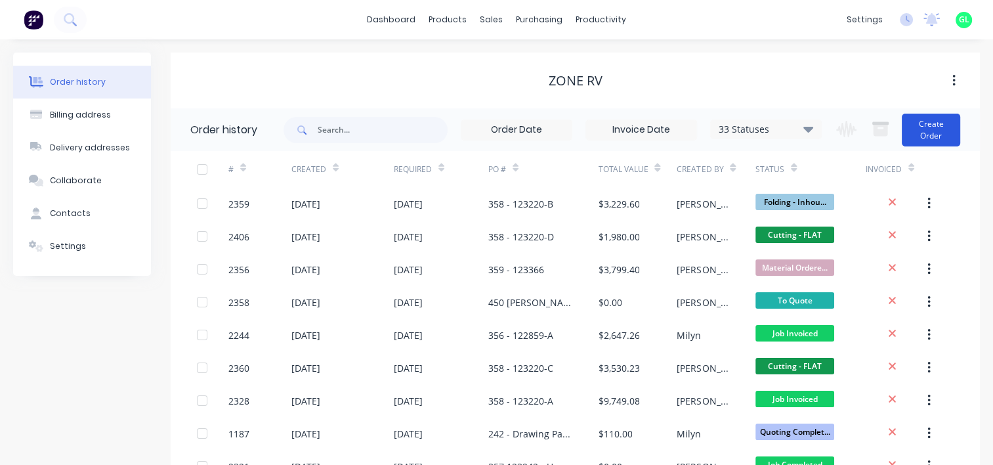
click at [928, 129] on button "Create Order" at bounding box center [931, 130] width 58 height 33
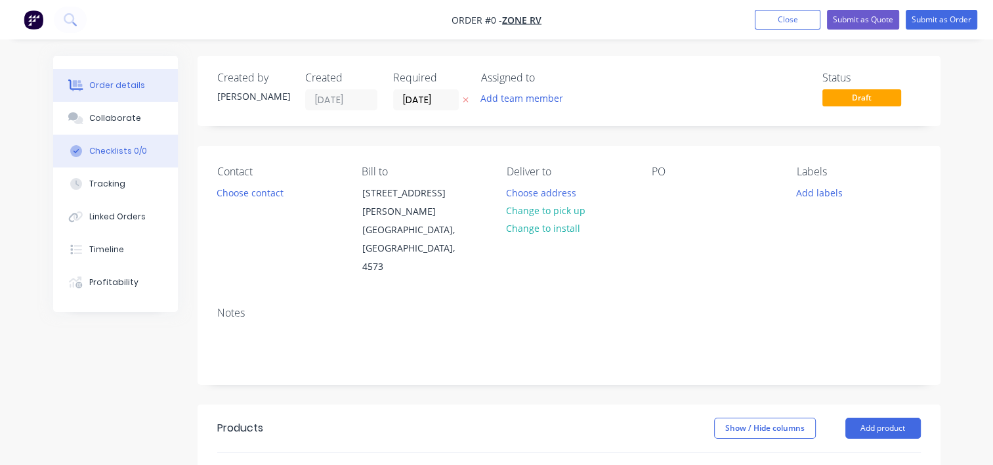
click at [104, 152] on div "Checklists 0/0" at bounding box center [118, 151] width 58 height 12
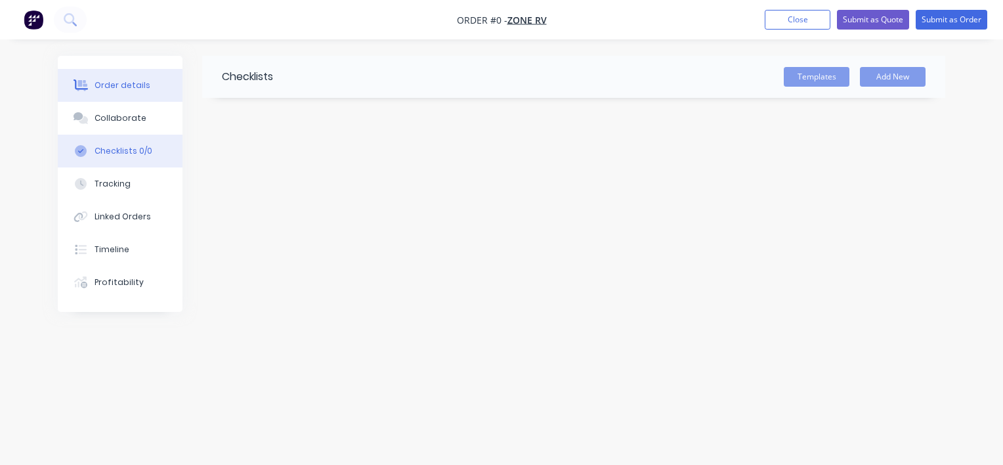
click at [118, 84] on div "Order details" at bounding box center [123, 85] width 56 height 12
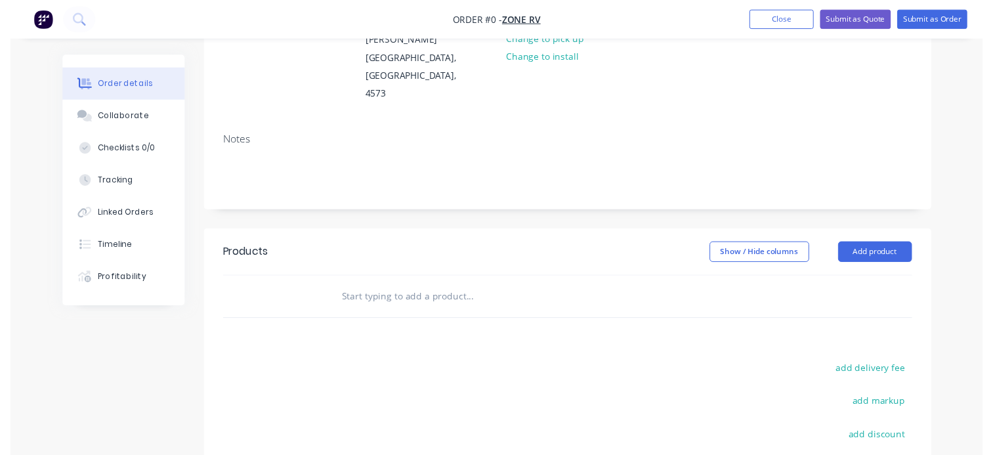
scroll to position [197, 0]
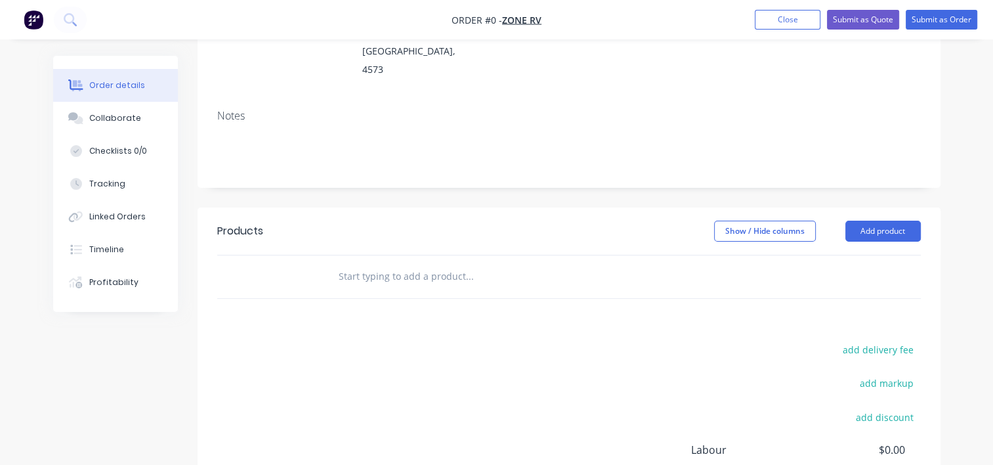
click at [379, 263] on input "text" at bounding box center [469, 276] width 263 height 26
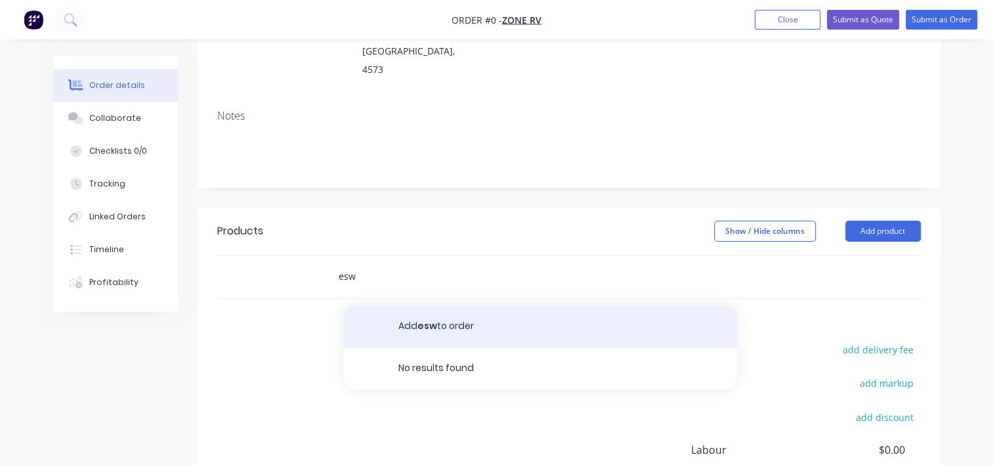
type input "esw"
click at [429, 305] on button "Add esw to order" at bounding box center [540, 326] width 394 height 42
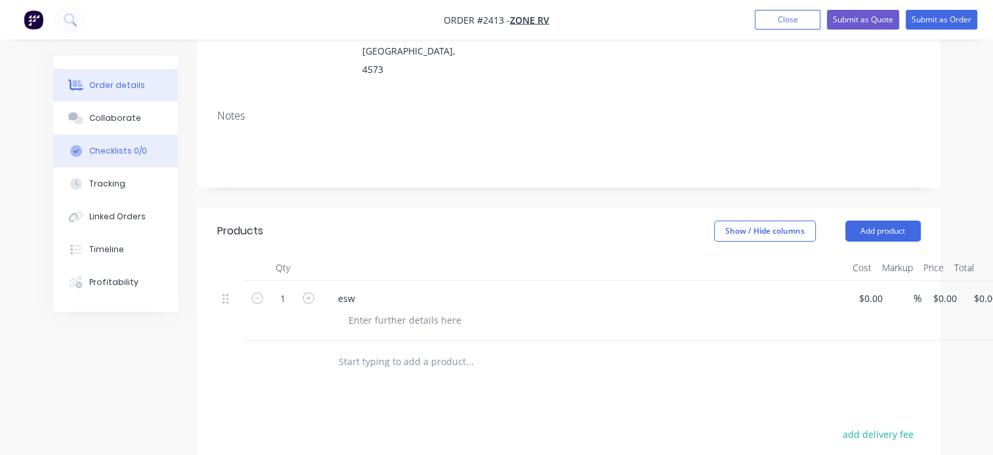
click at [93, 154] on div "Checklists 0/0" at bounding box center [118, 151] width 58 height 12
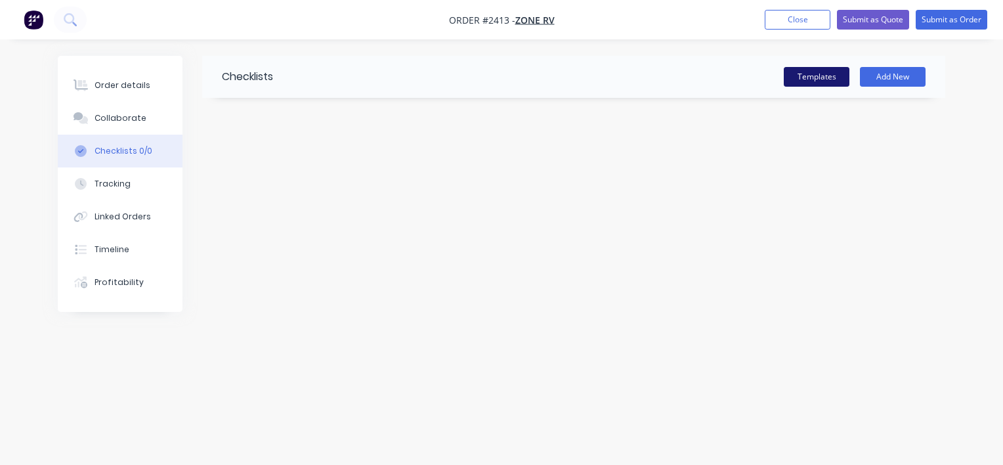
click at [815, 79] on button "Templates" at bounding box center [817, 77] width 66 height 20
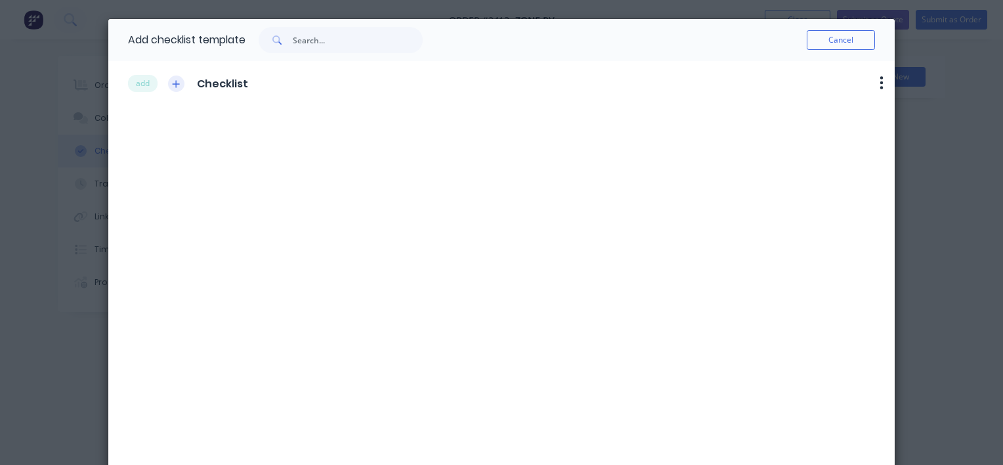
click at [172, 84] on icon "button" at bounding box center [176, 83] width 8 height 9
click at [242, 215] on span "- Powdercoat" at bounding box center [226, 214] width 54 height 14
click at [858, 41] on button "Cancel" at bounding box center [841, 40] width 68 height 20
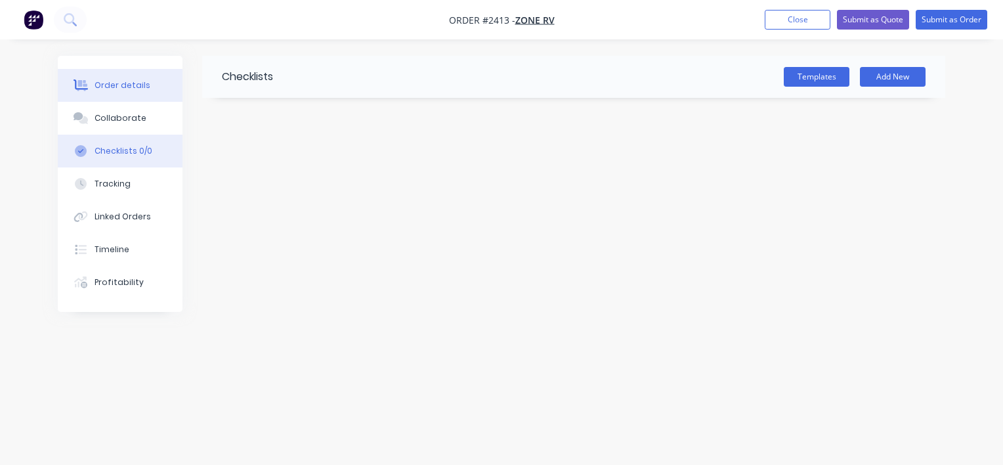
click at [131, 78] on button "Order details" at bounding box center [120, 85] width 125 height 33
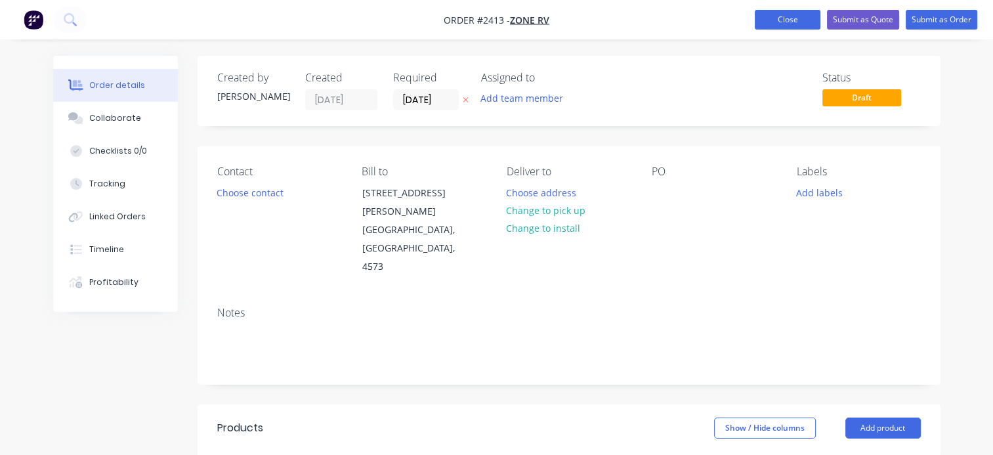
click at [790, 16] on button "Close" at bounding box center [788, 20] width 66 height 20
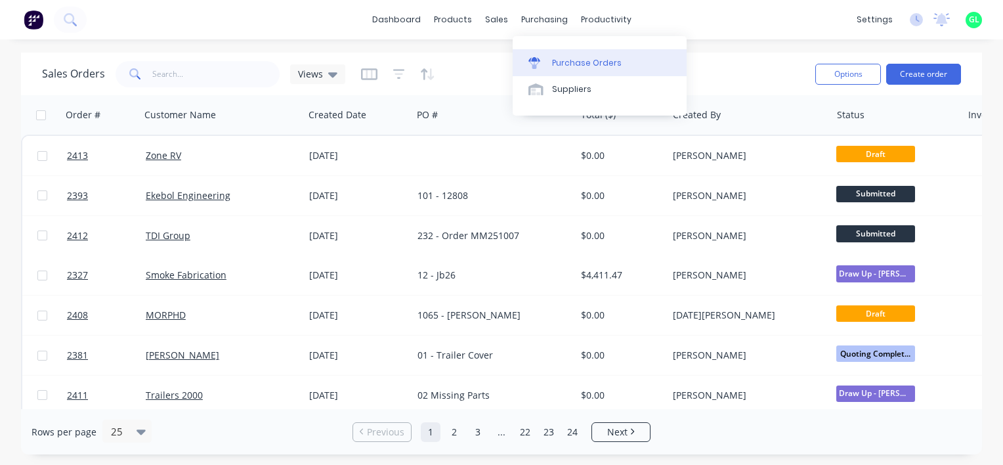
click at [567, 58] on div "Purchase Orders" at bounding box center [587, 63] width 70 height 12
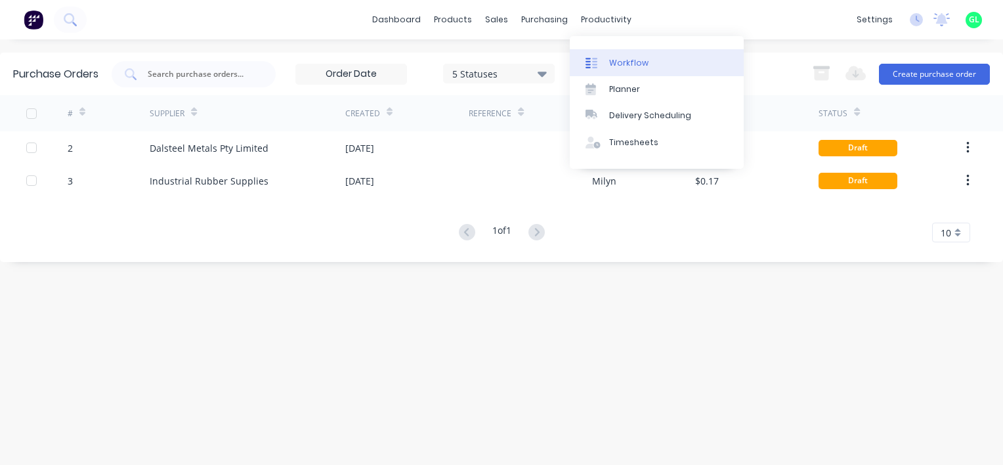
click at [623, 60] on div "Workflow" at bounding box center [628, 63] width 39 height 12
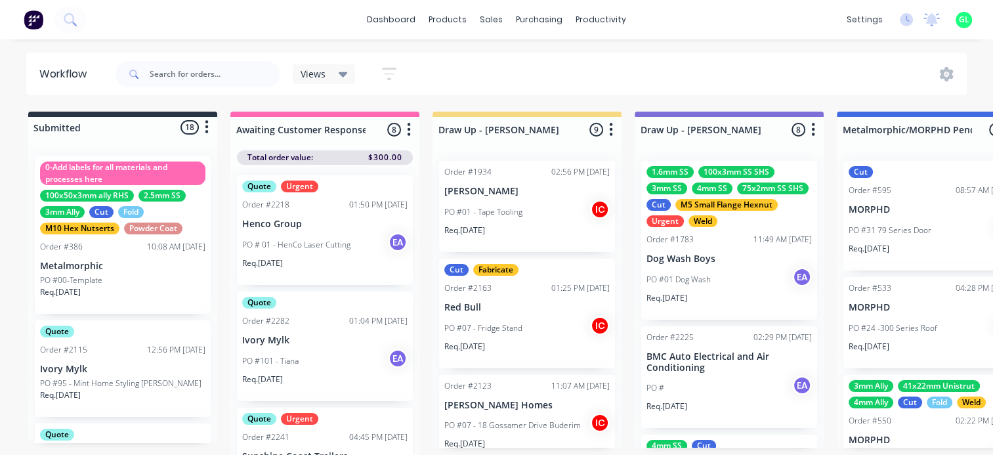
click at [708, 287] on div "PO #01 Dog Wash EA" at bounding box center [729, 279] width 165 height 25
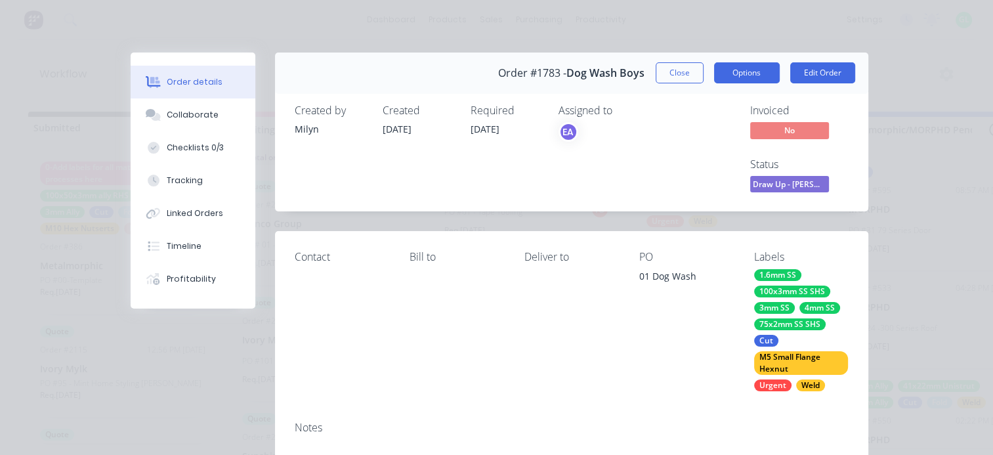
click at [750, 76] on button "Options" at bounding box center [747, 72] width 66 height 21
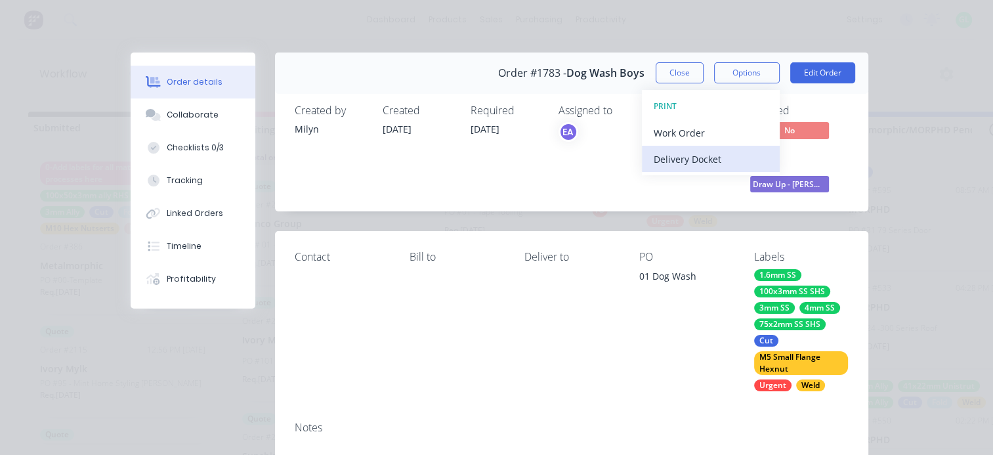
click at [704, 158] on div "Delivery Docket" at bounding box center [711, 159] width 114 height 19
click at [679, 158] on div "Standard" at bounding box center [711, 159] width 114 height 19
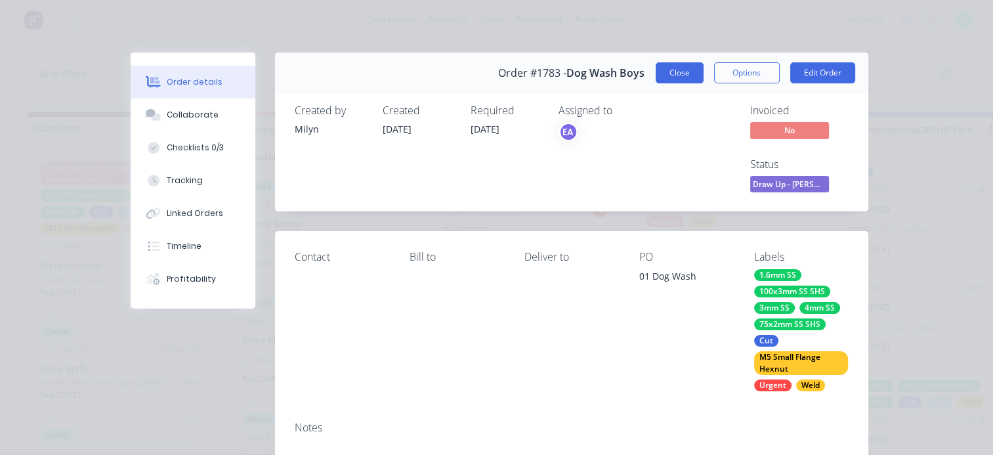
click at [679, 75] on button "Close" at bounding box center [680, 72] width 48 height 21
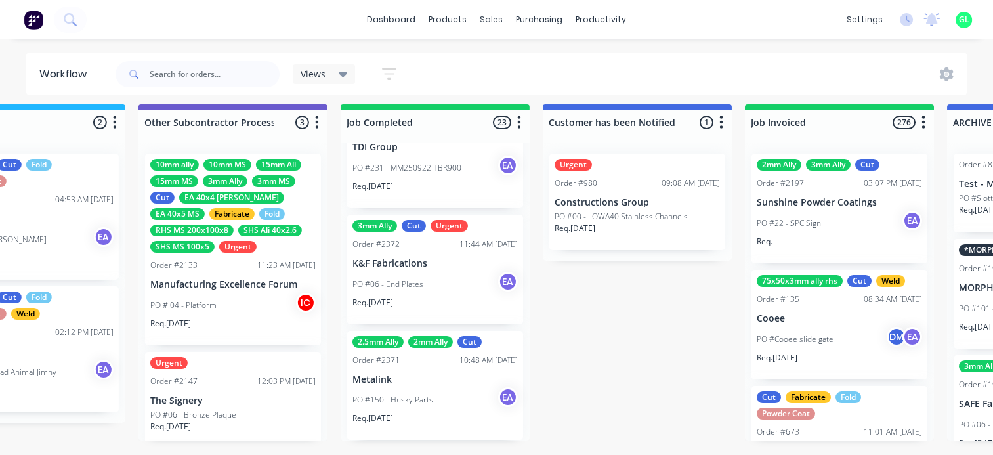
scroll to position [16, 4135]
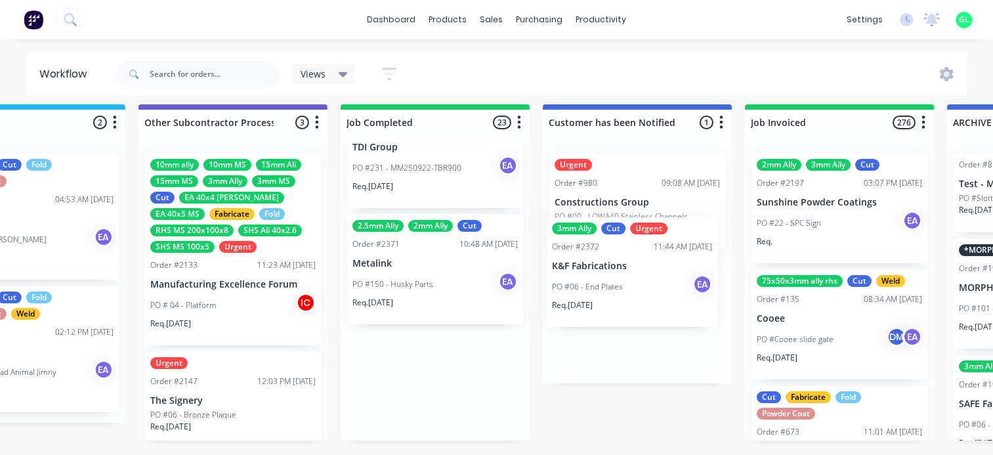
drag, startPoint x: 419, startPoint y: 272, endPoint x: 625, endPoint y: 285, distance: 205.9
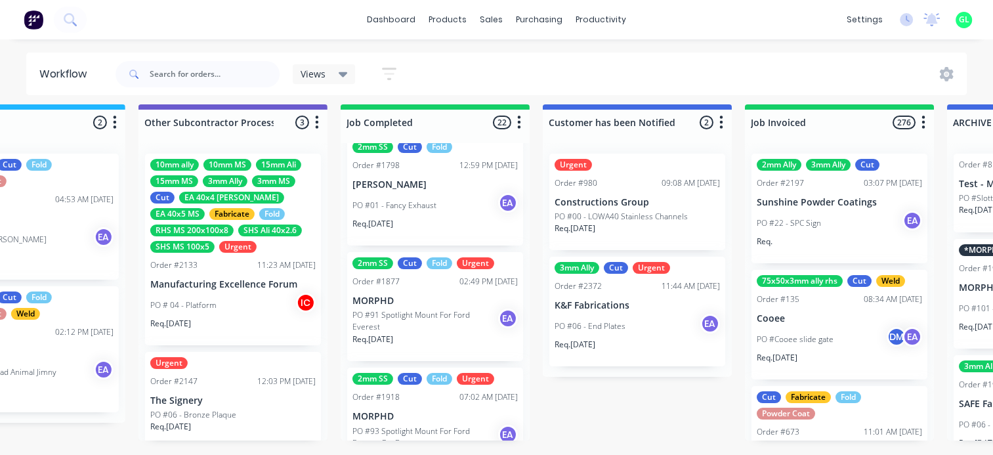
scroll to position [197, 0]
